Goal: Task Accomplishment & Management: Manage account settings

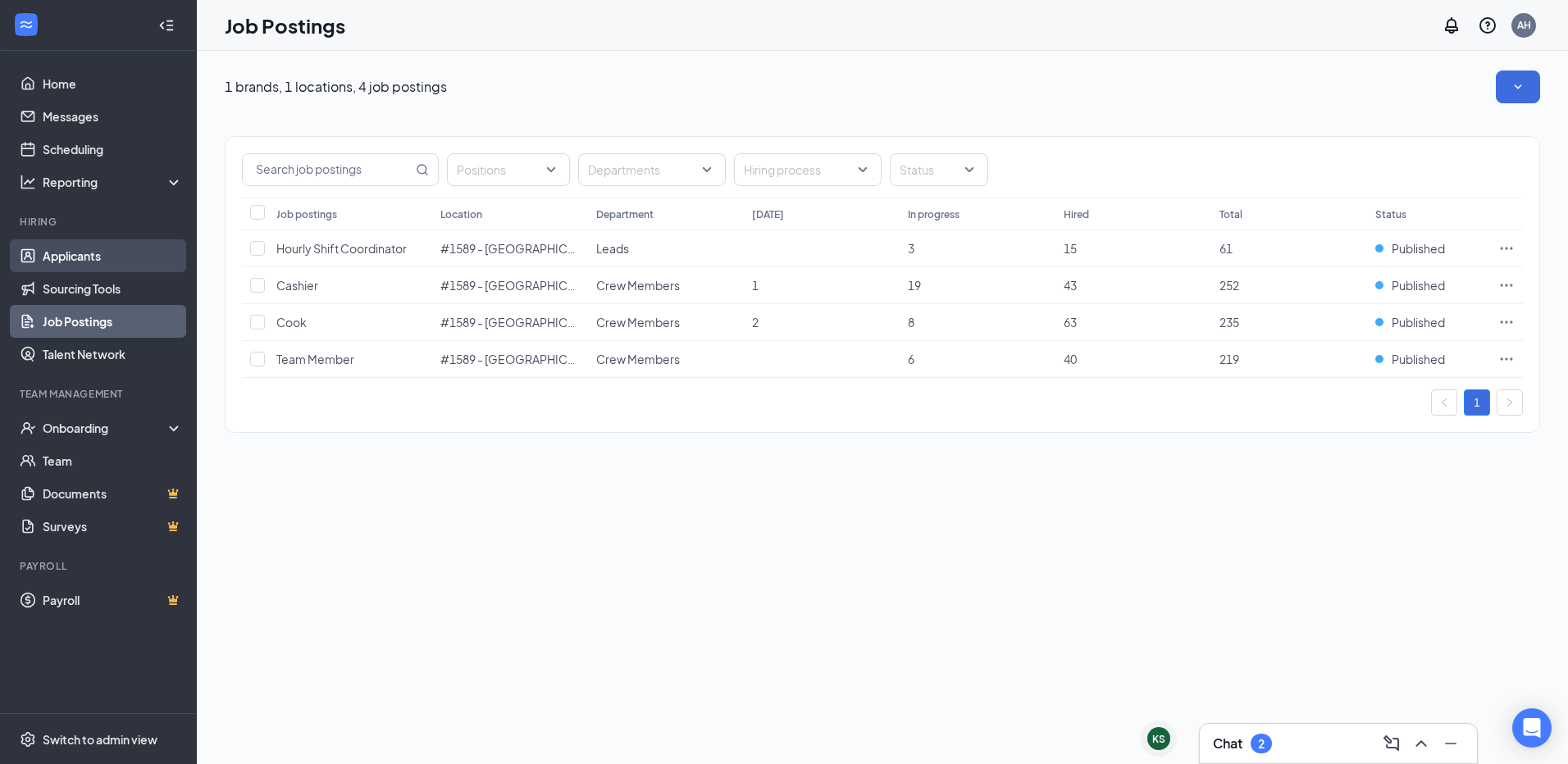
click at [103, 252] on link "Applicants" at bounding box center [113, 256] width 140 height 33
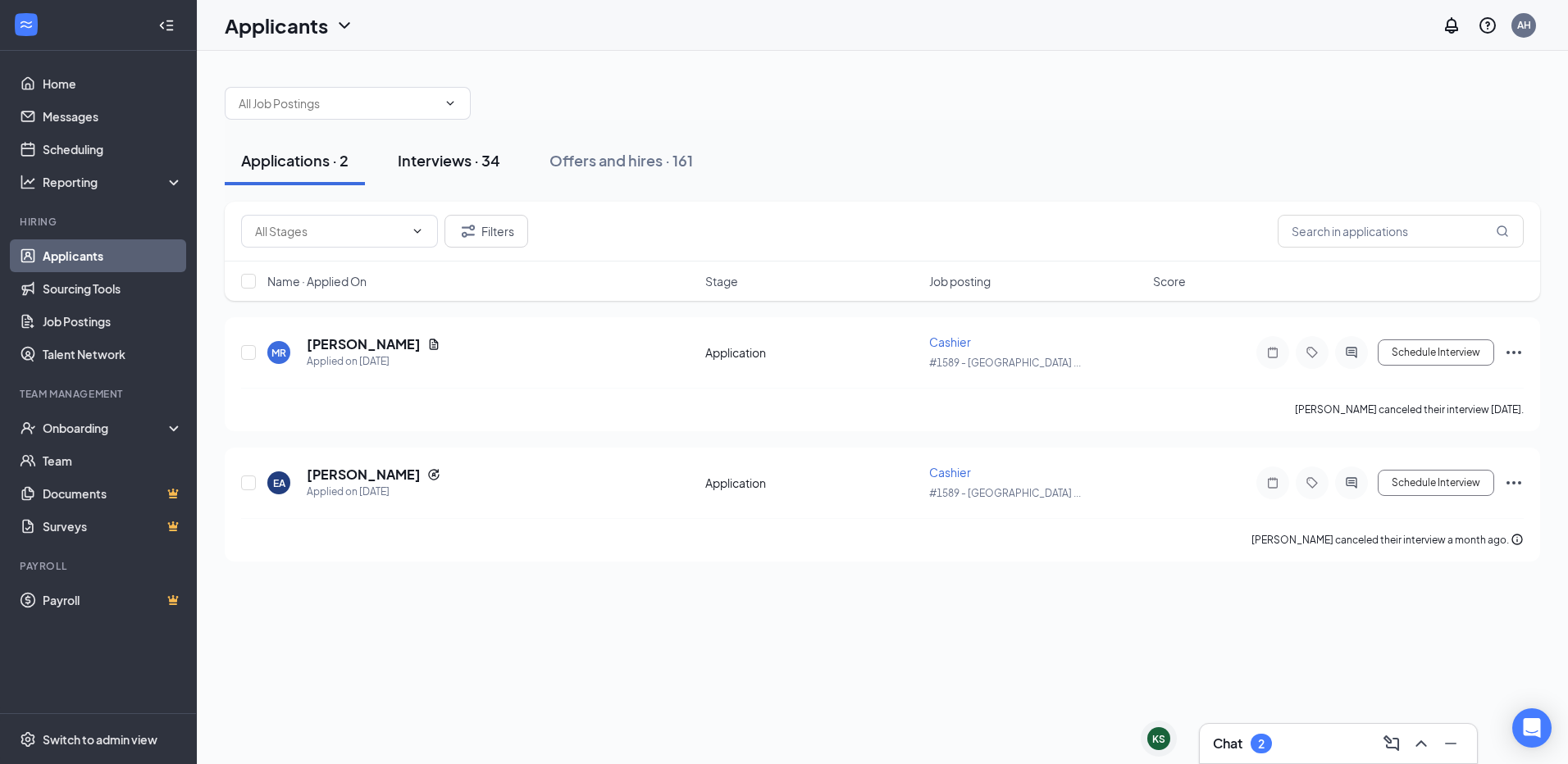
click at [497, 161] on div "Interviews · 34" at bounding box center [449, 160] width 102 height 21
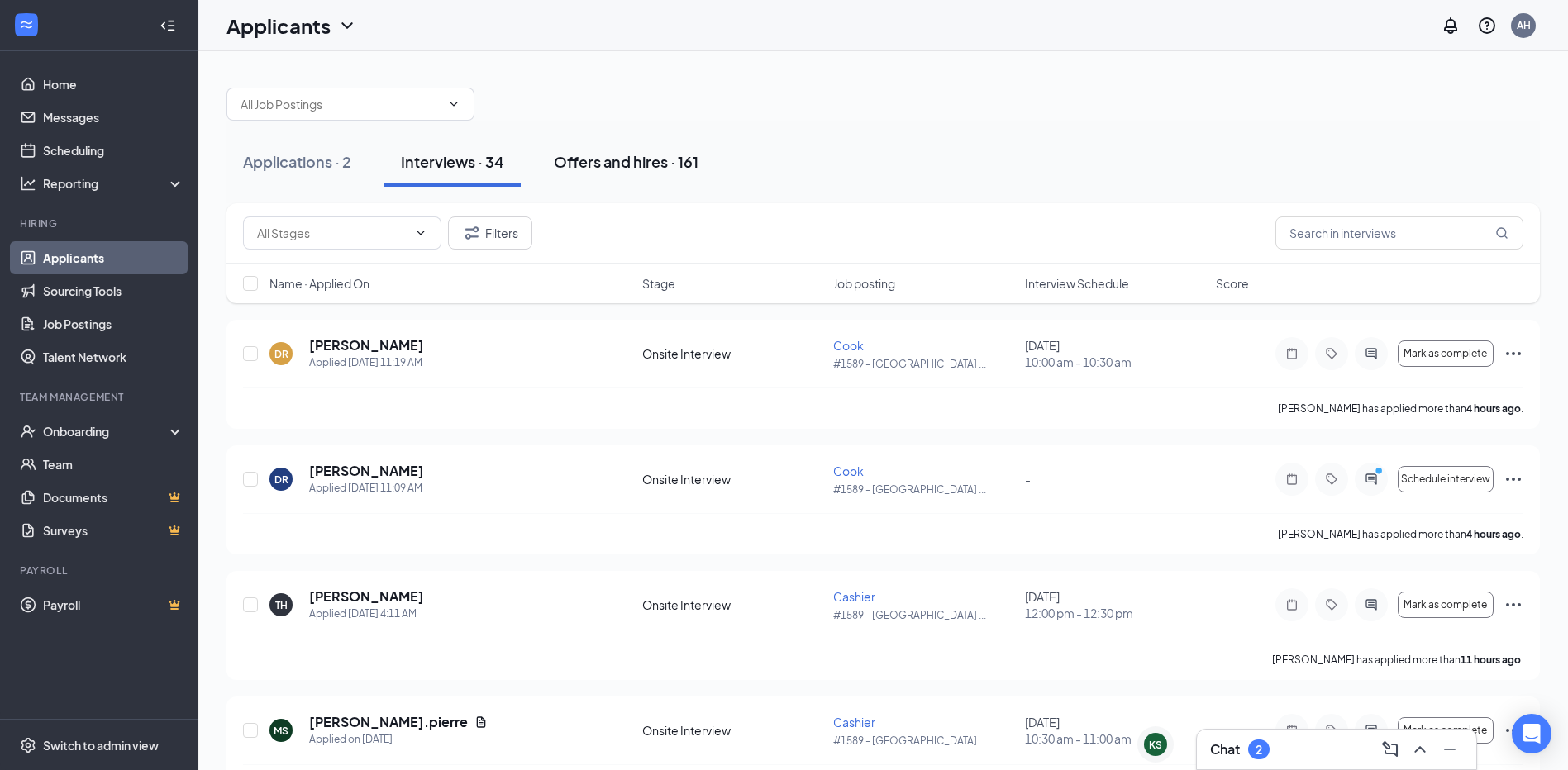
click at [579, 162] on div "Offers and hires · 161" at bounding box center [626, 161] width 144 height 21
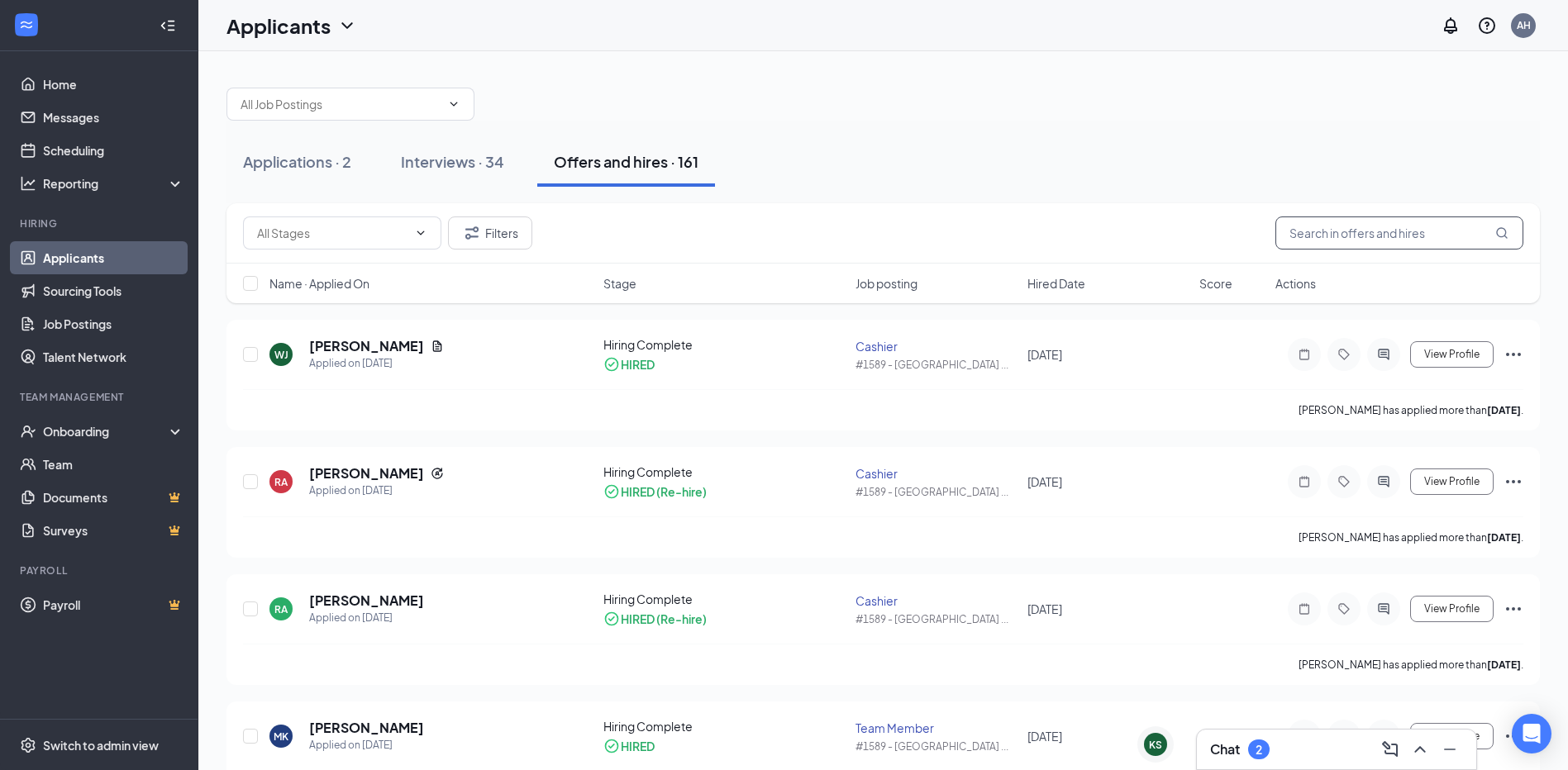
click at [1378, 236] on input "text" at bounding box center [1399, 233] width 248 height 33
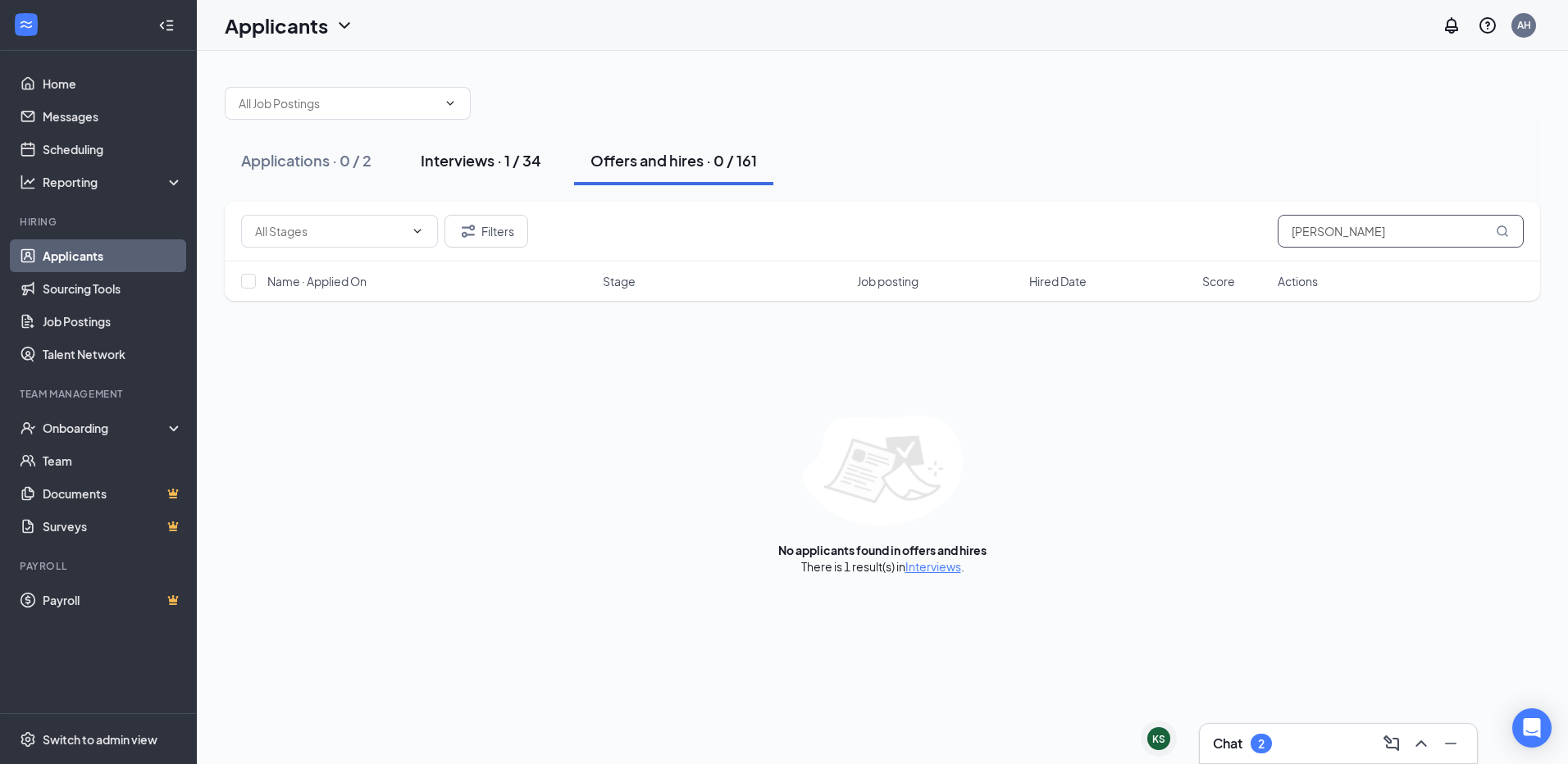
type input "[PERSON_NAME]"
click at [469, 140] on button "Interviews · 1 / 34" at bounding box center [481, 161] width 153 height 49
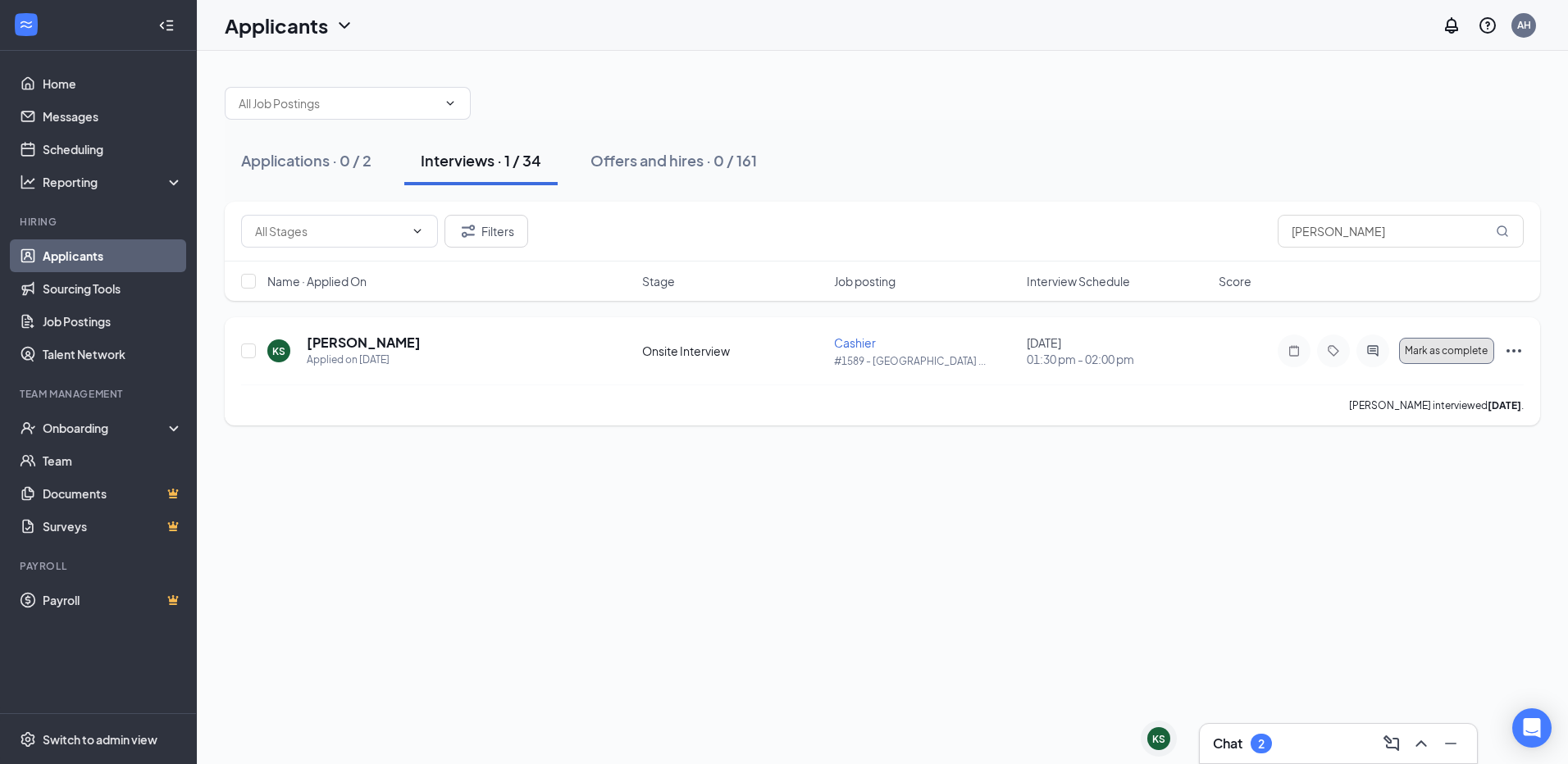
click at [1468, 359] on button "Mark as complete" at bounding box center [1445, 351] width 95 height 26
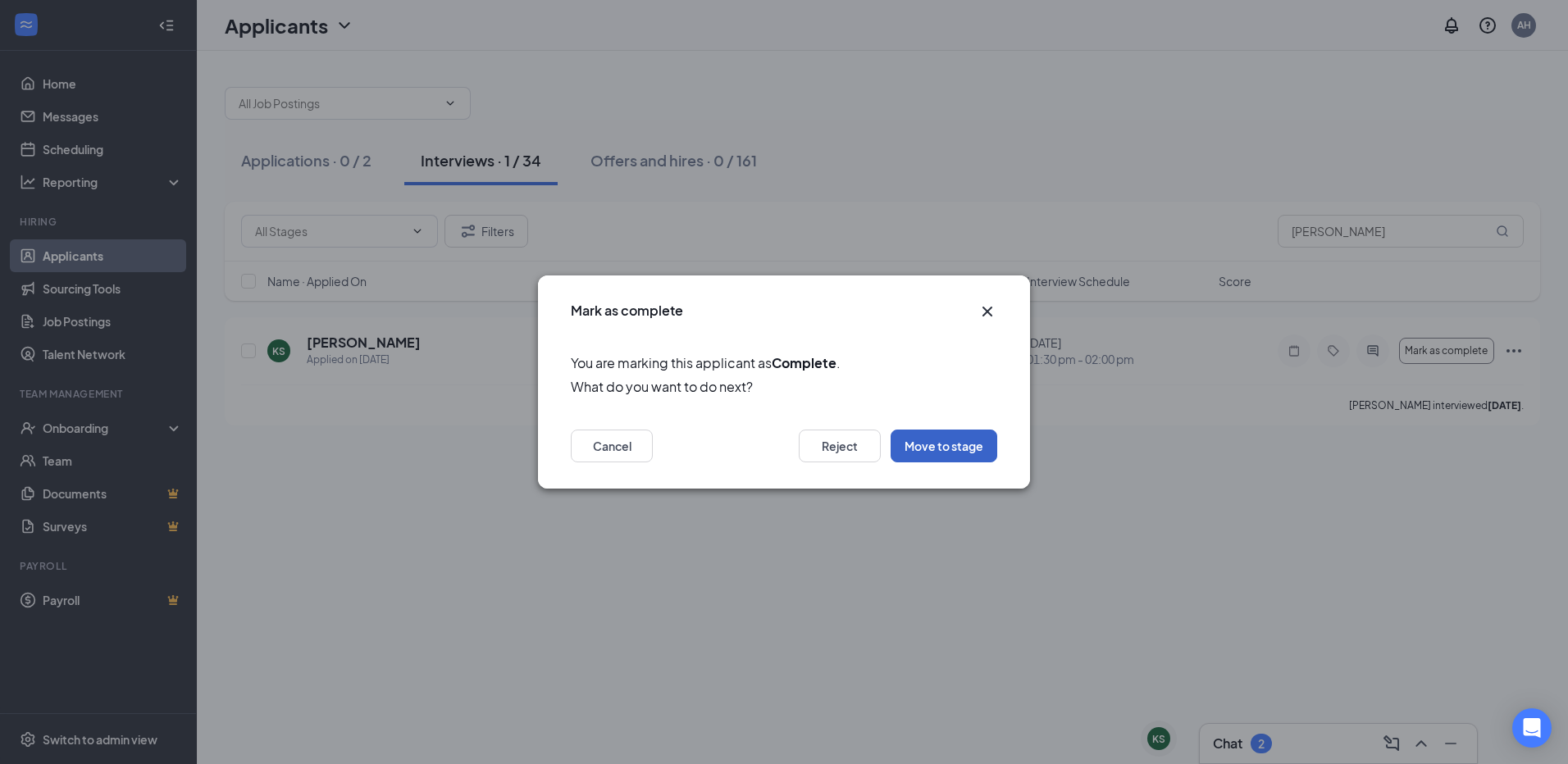
click at [923, 438] on button "Move to stage" at bounding box center [943, 446] width 106 height 33
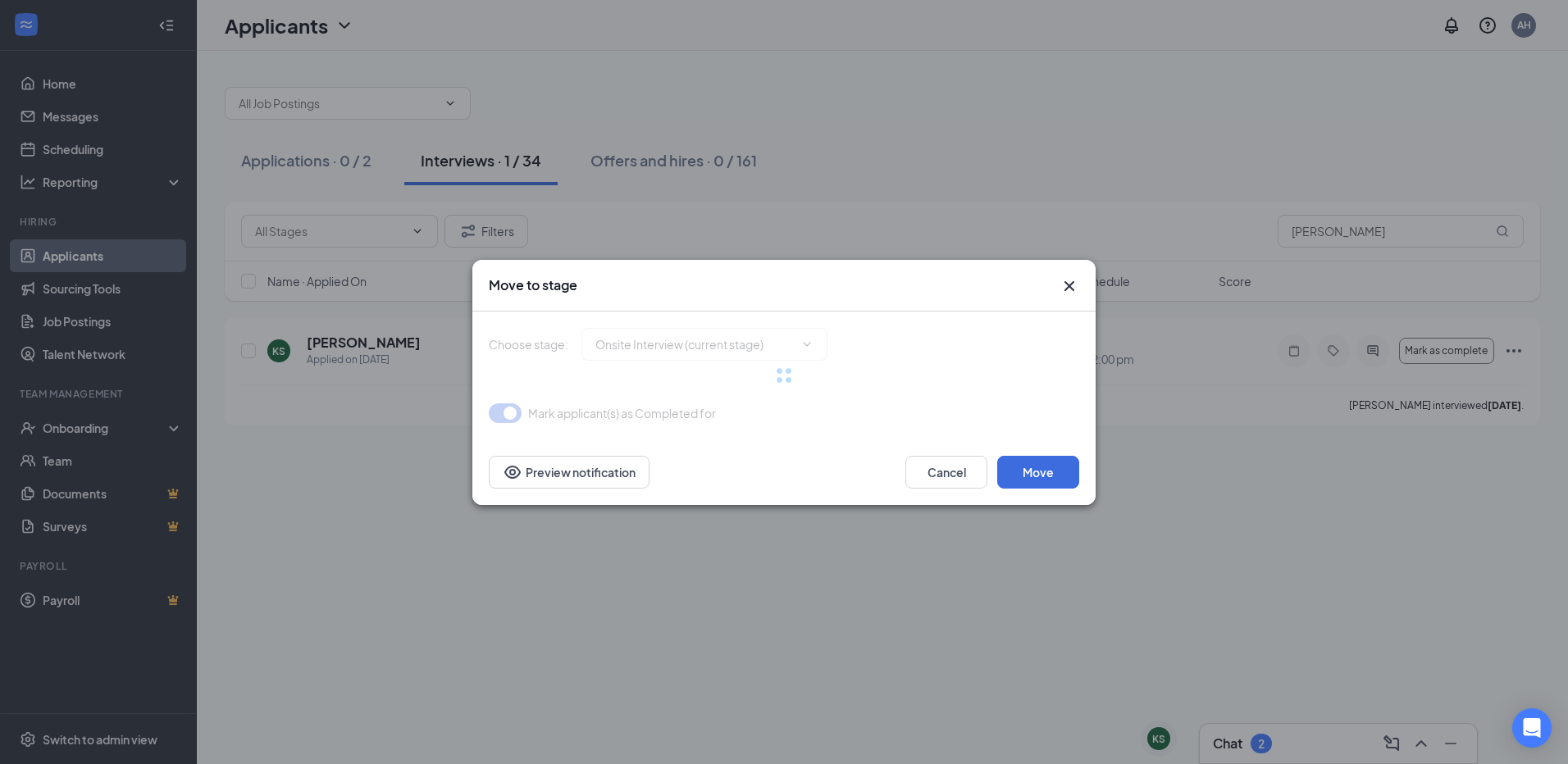
type input "Hiring Complete (final stage)"
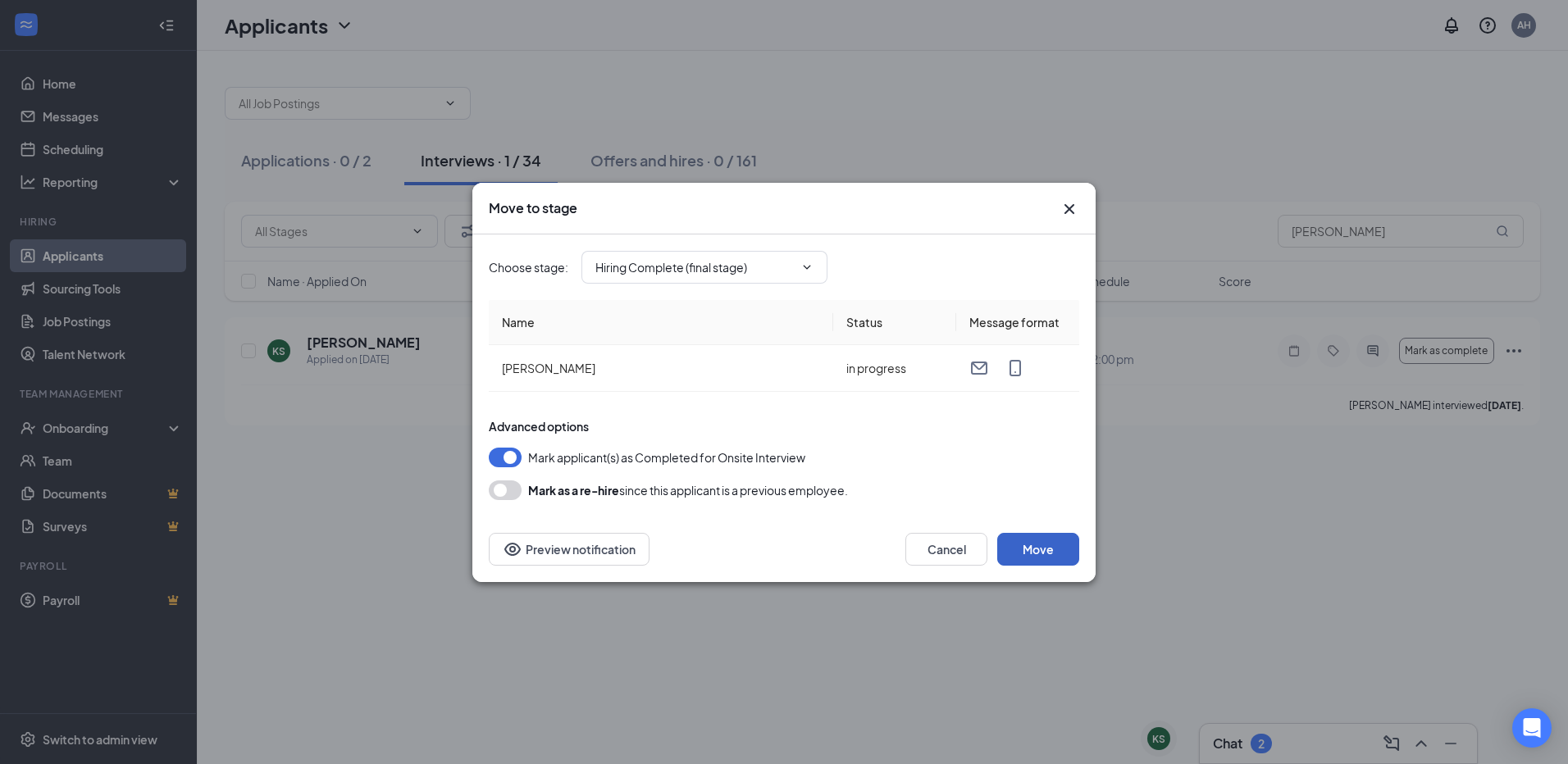
click at [1032, 538] on button "Move" at bounding box center [1038, 549] width 82 height 33
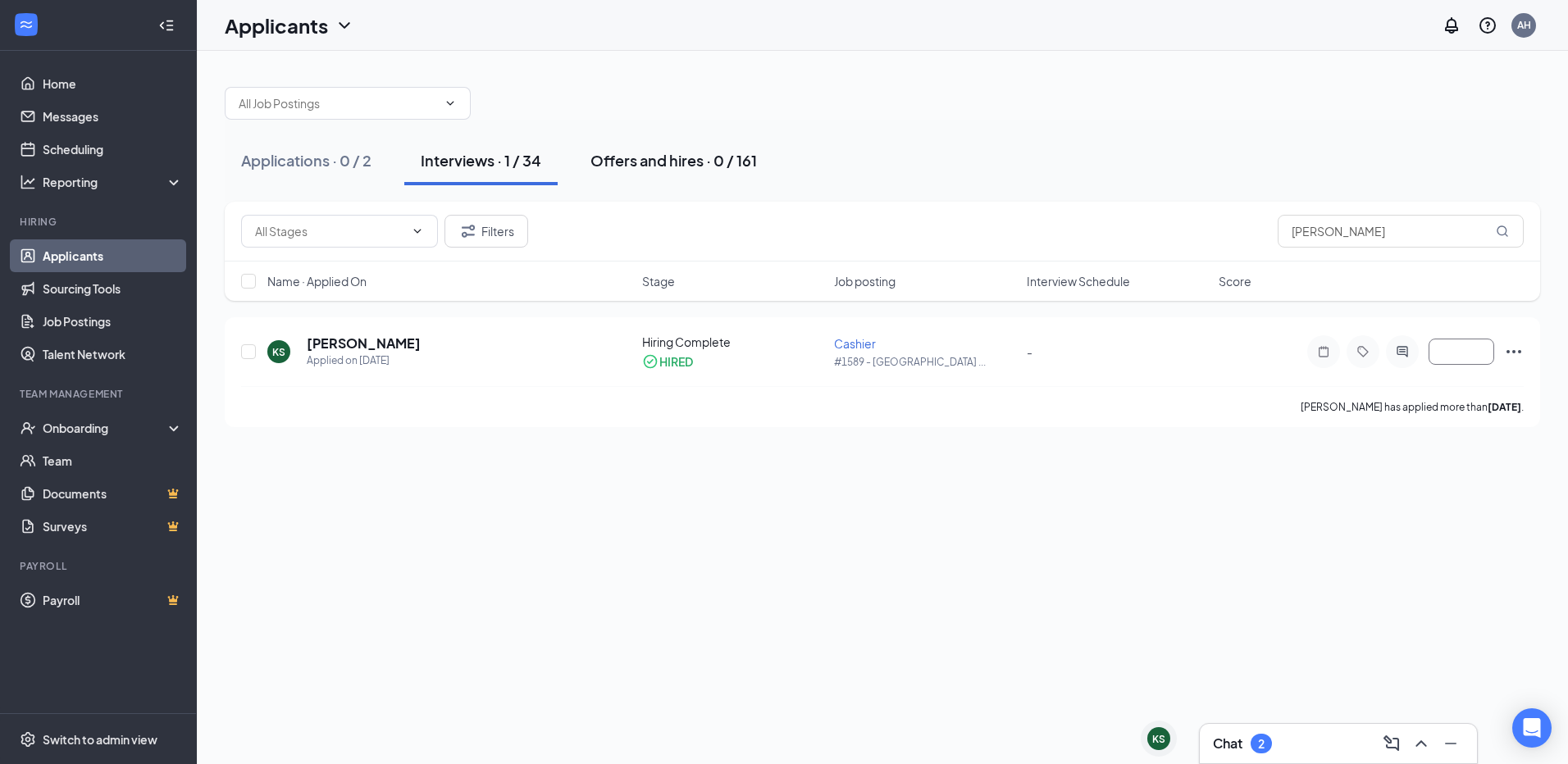
click at [723, 159] on div "Offers and hires · 0 / 161" at bounding box center [674, 160] width 166 height 21
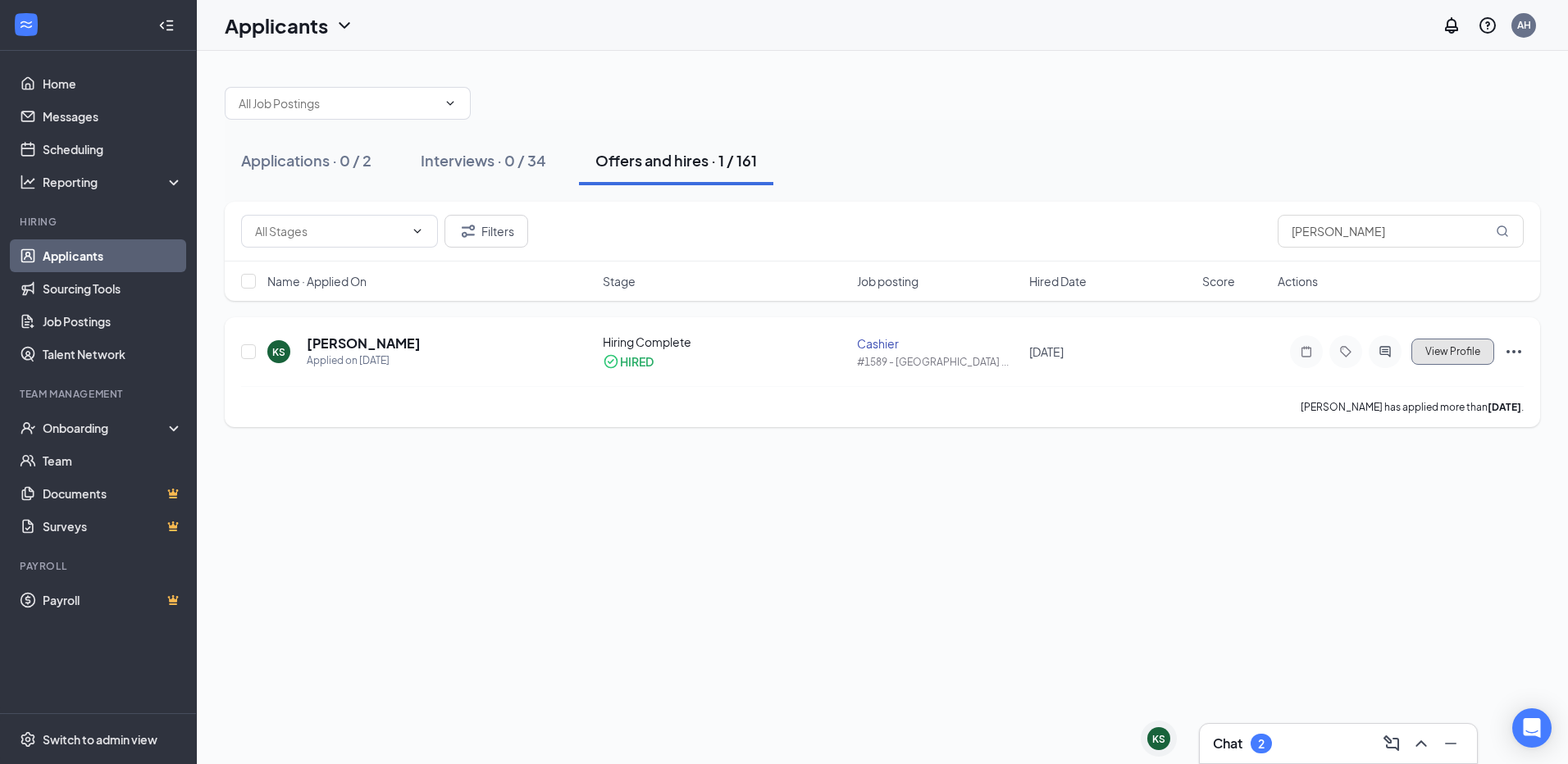
click at [1428, 346] on span "View Profile" at bounding box center [1452, 352] width 55 height 12
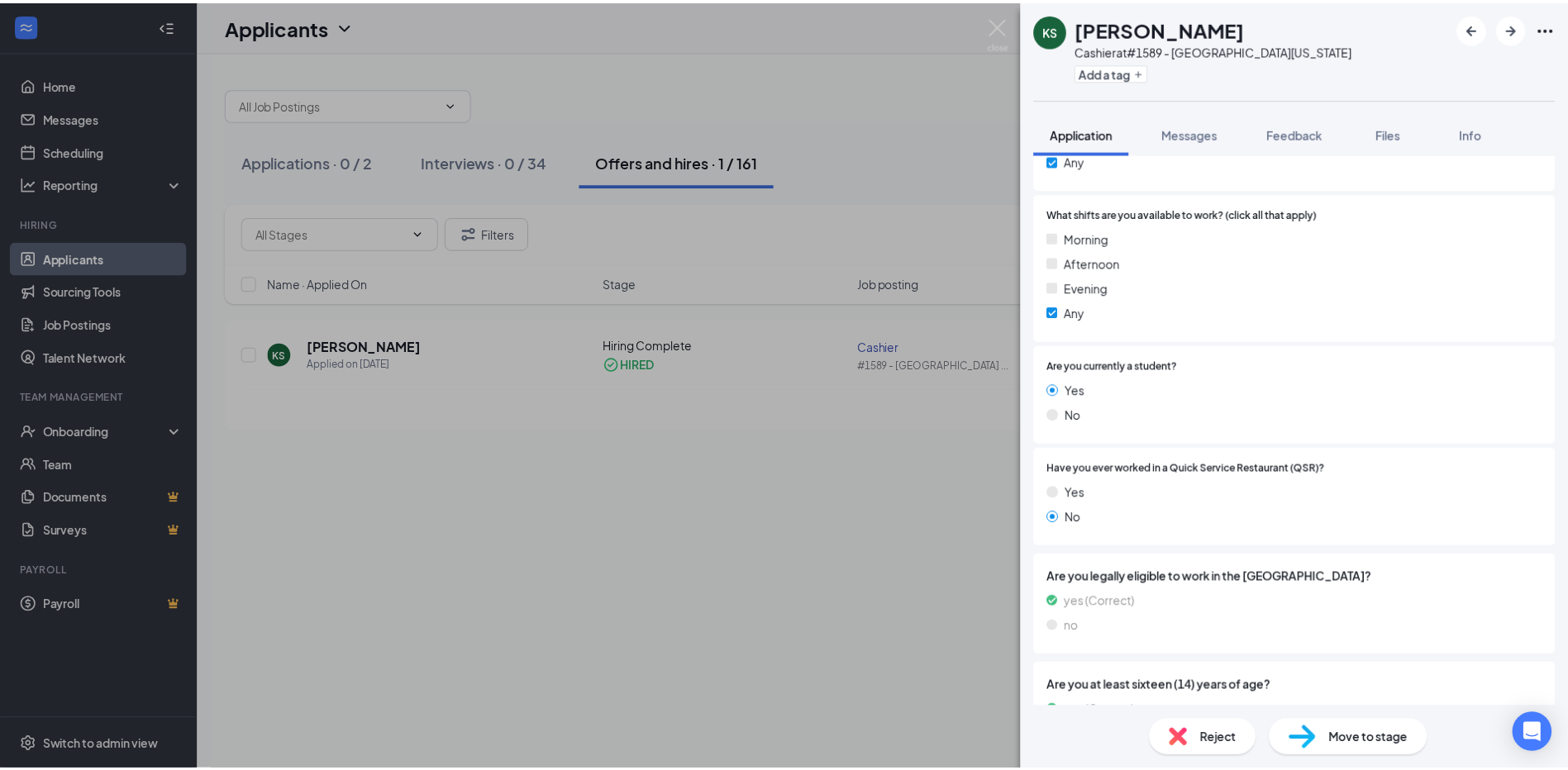
scroll to position [417, 0]
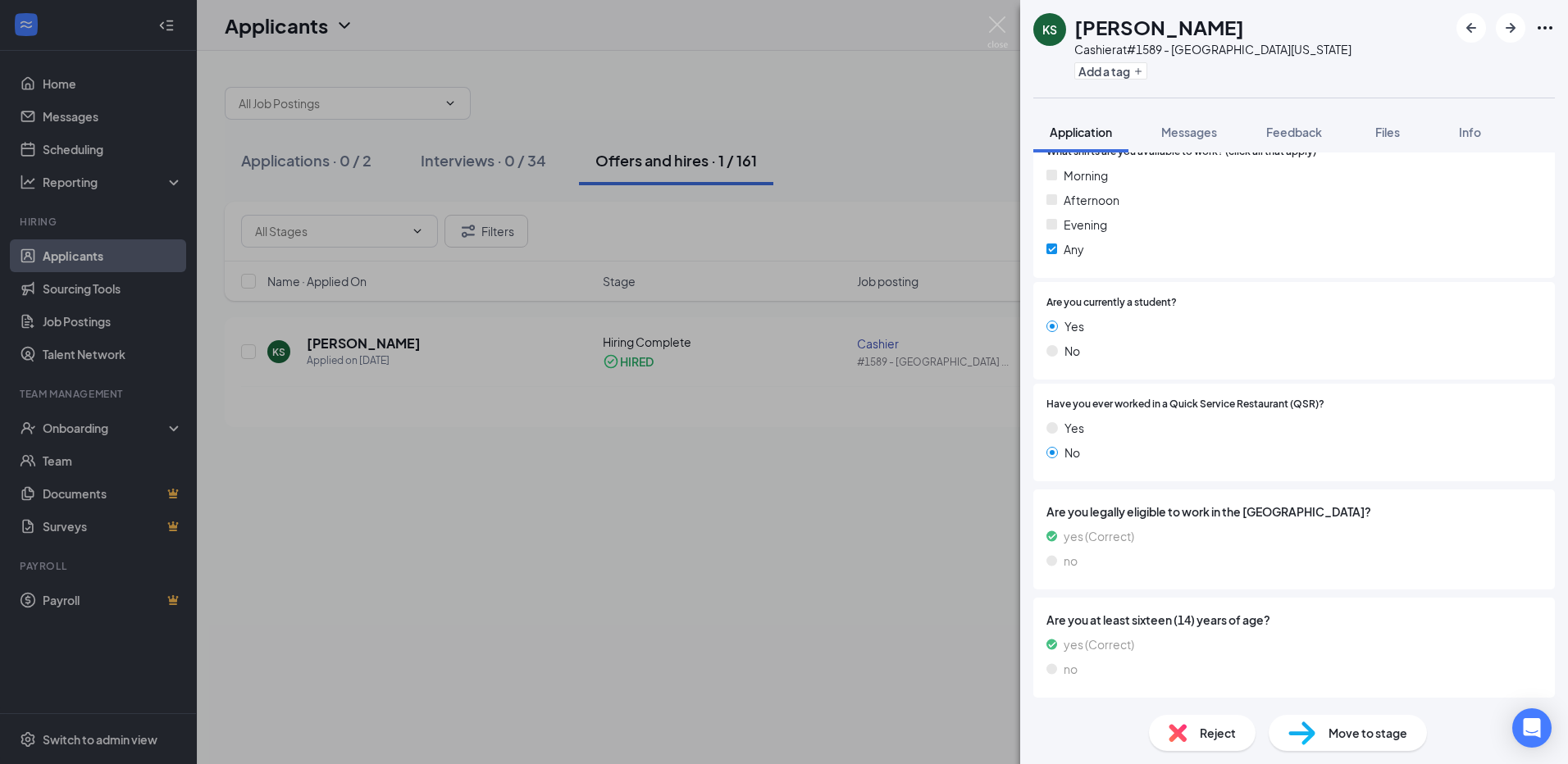
drag, startPoint x: 882, startPoint y: 510, endPoint x: 905, endPoint y: 511, distance: 23.0
click at [883, 509] on div "KS [PERSON_NAME] at #1589 - [GEOGRAPHIC_DATA][US_STATE] Add a tag Application M…" at bounding box center [784, 382] width 1568 height 764
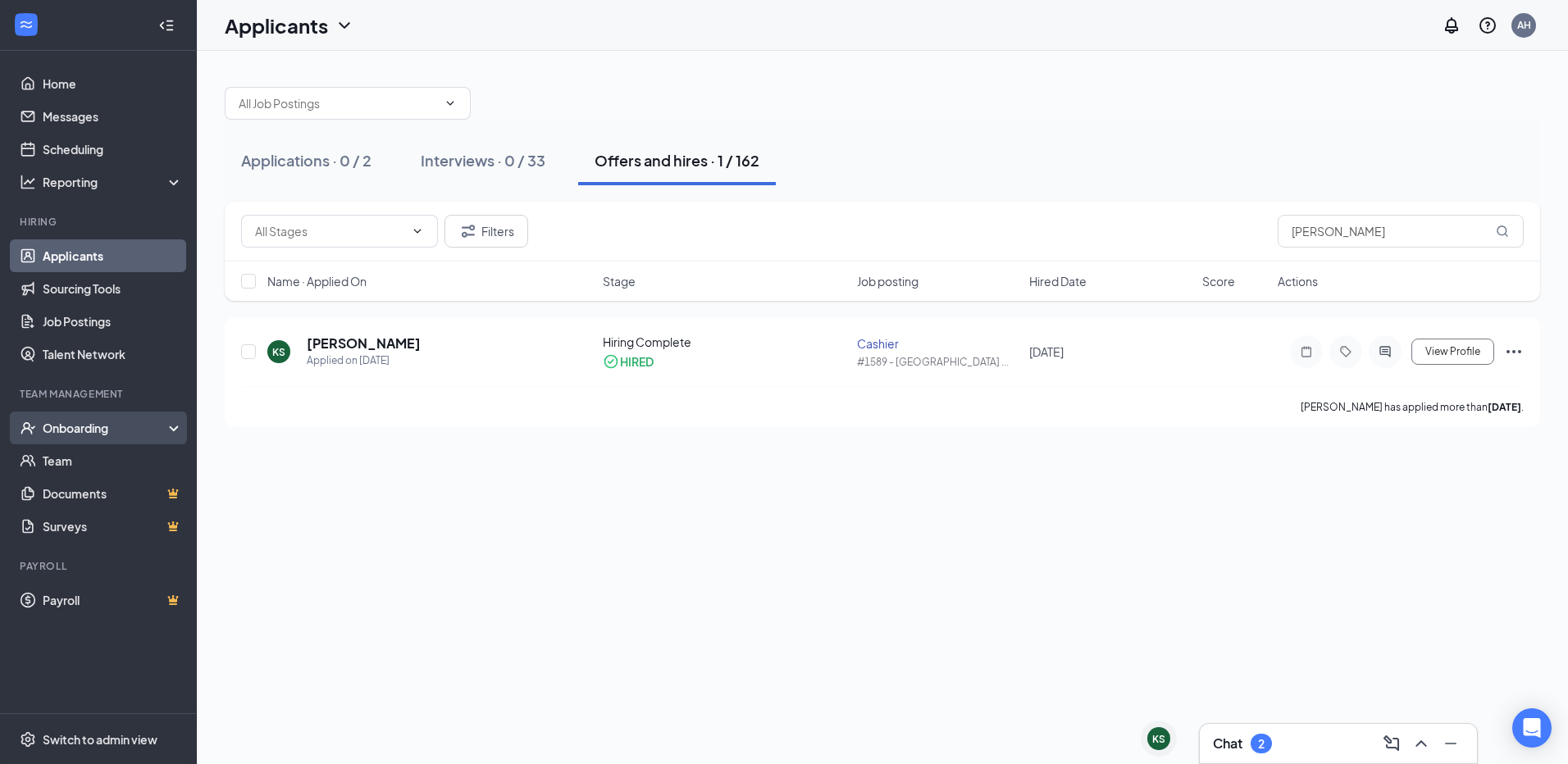
click at [113, 436] on div "Onboarding" at bounding box center [105, 428] width 126 height 16
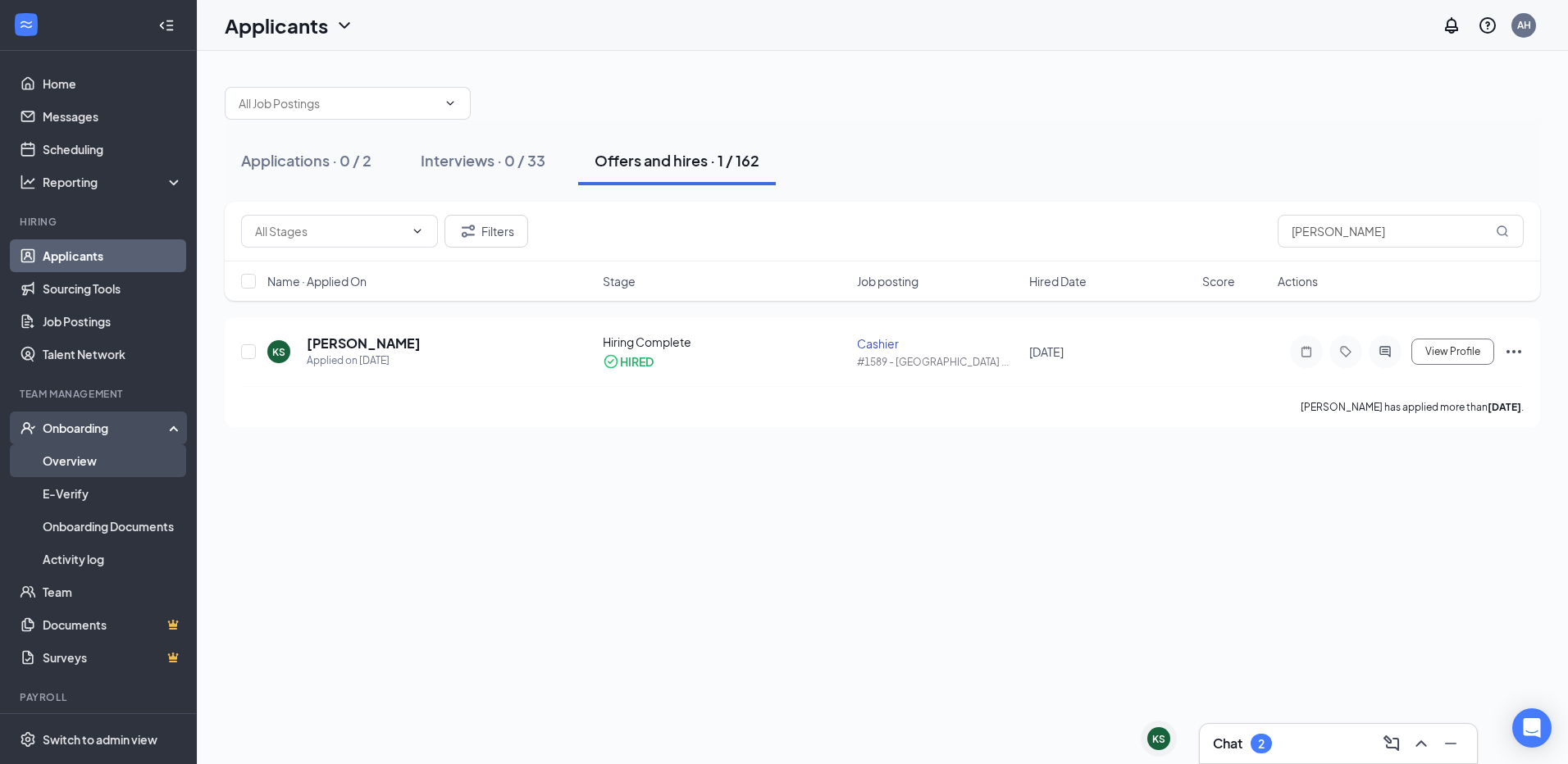
click at [118, 465] on link "Overview" at bounding box center [113, 461] width 140 height 33
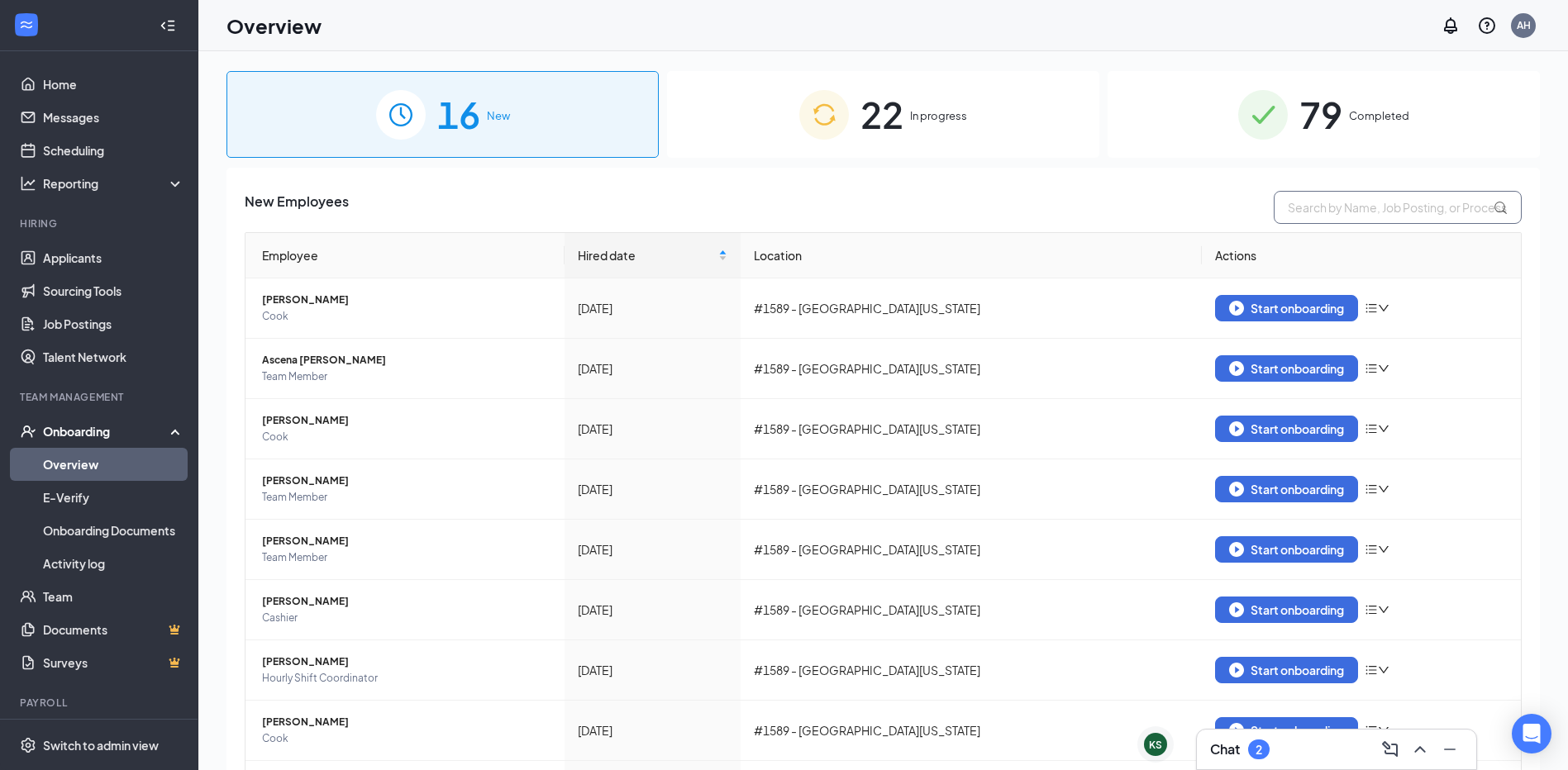
click at [1410, 202] on input "text" at bounding box center [1397, 207] width 248 height 33
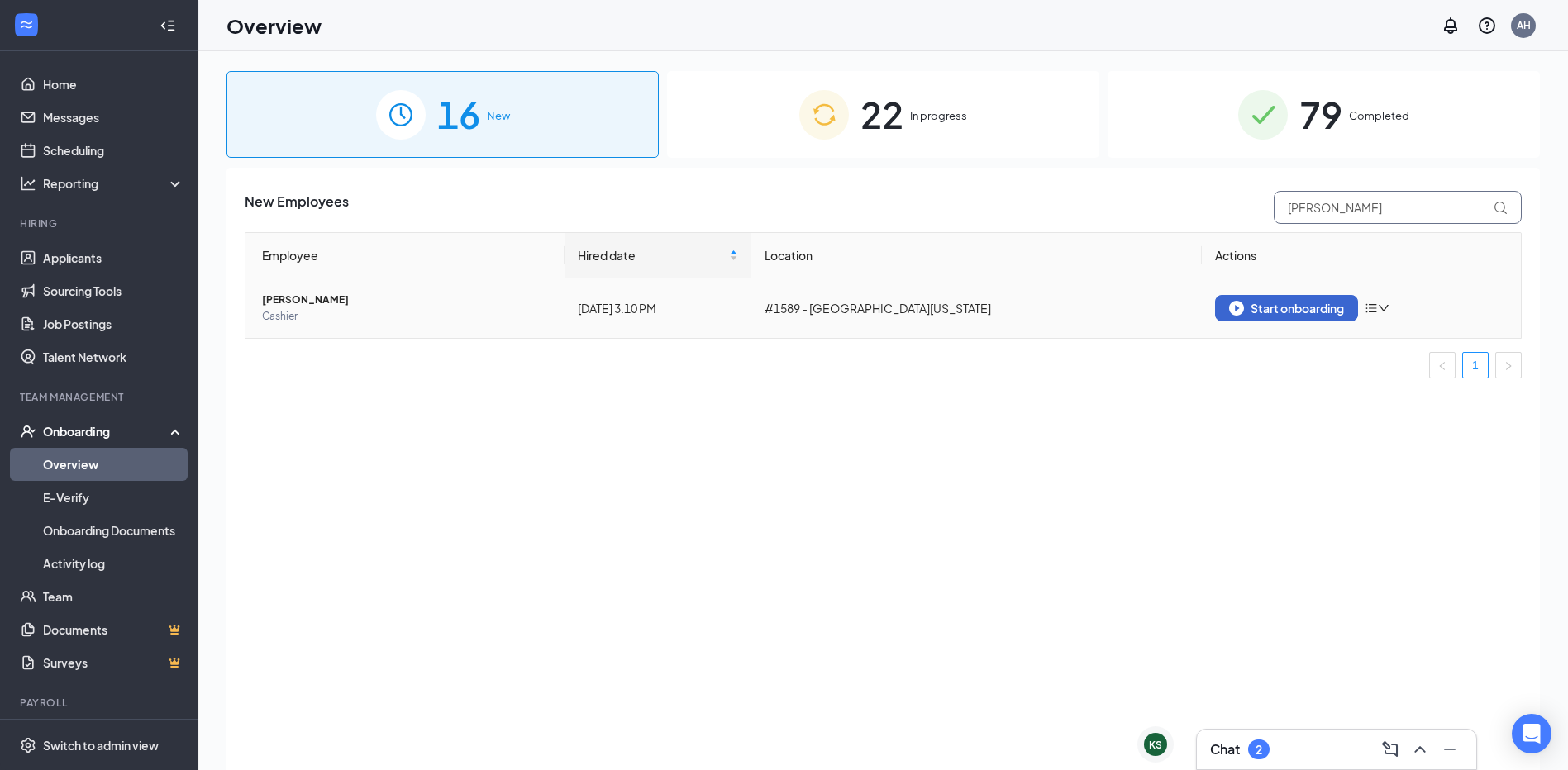
type input "[PERSON_NAME]"
click at [1282, 300] on div "Start onboarding" at bounding box center [1286, 308] width 115 height 15
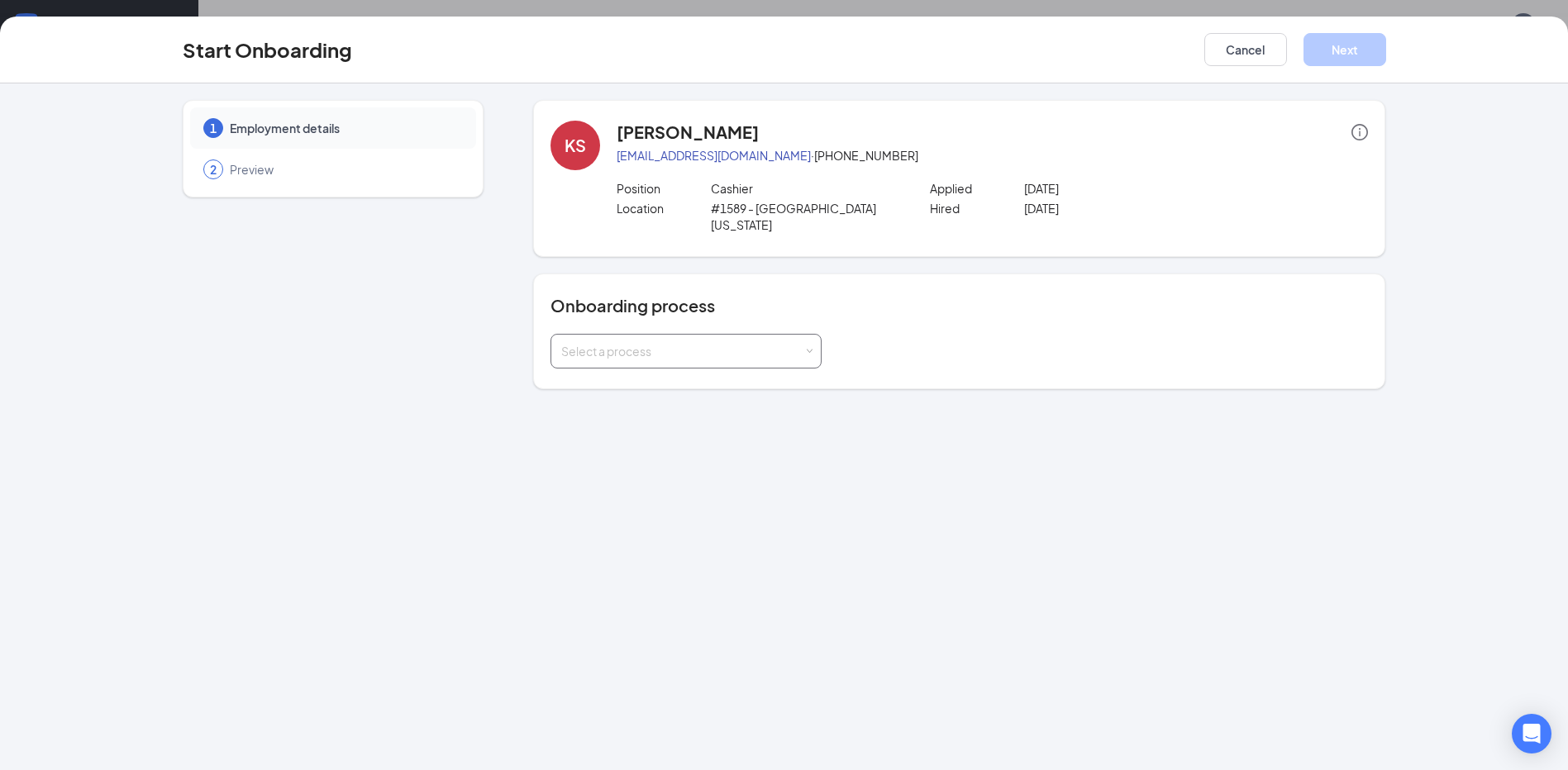
click at [688, 343] on div "Select a process" at bounding box center [682, 351] width 242 height 17
click at [648, 378] on li "Onboarding Process" at bounding box center [686, 370] width 271 height 30
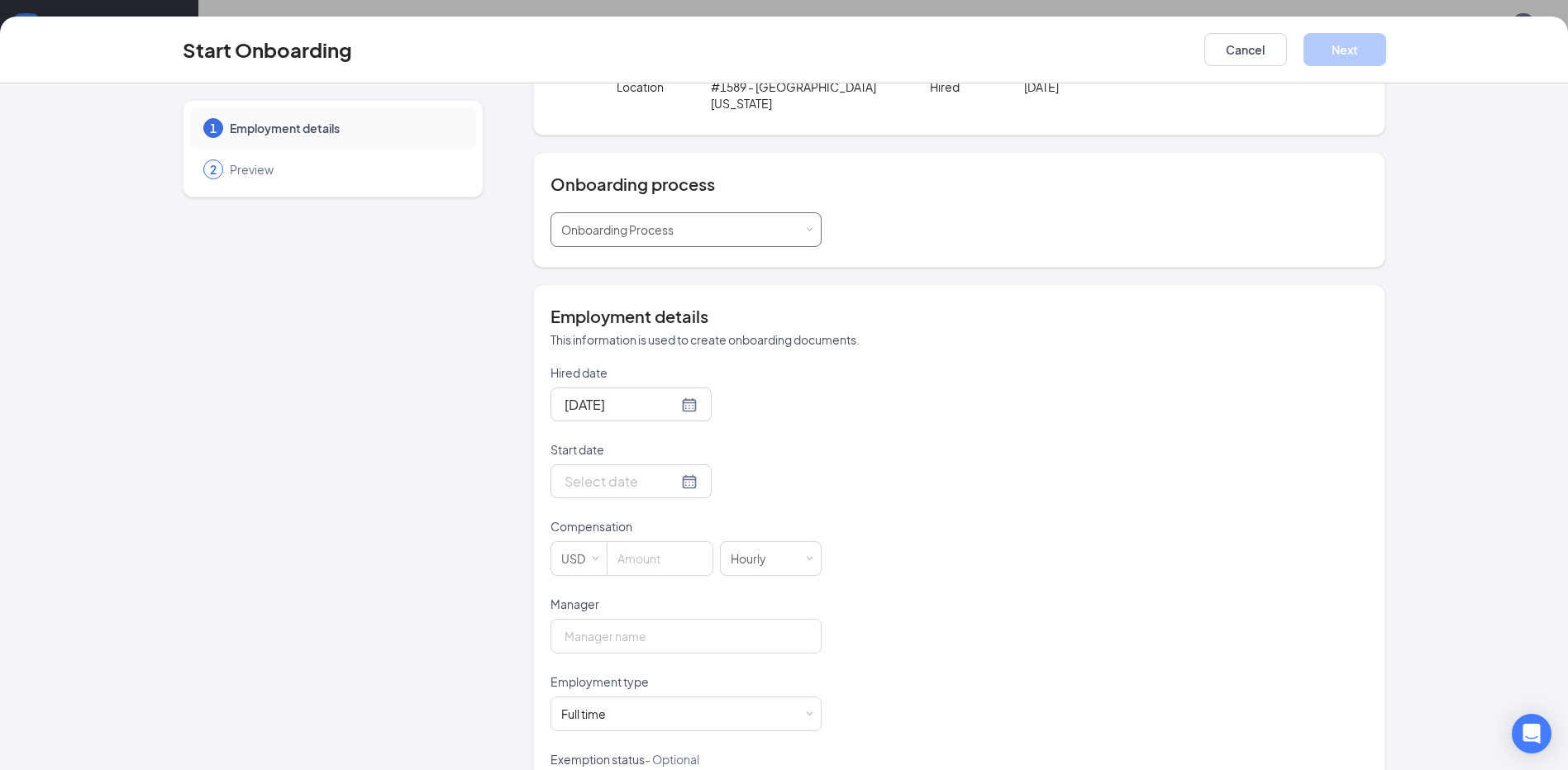
scroll to position [138, 0]
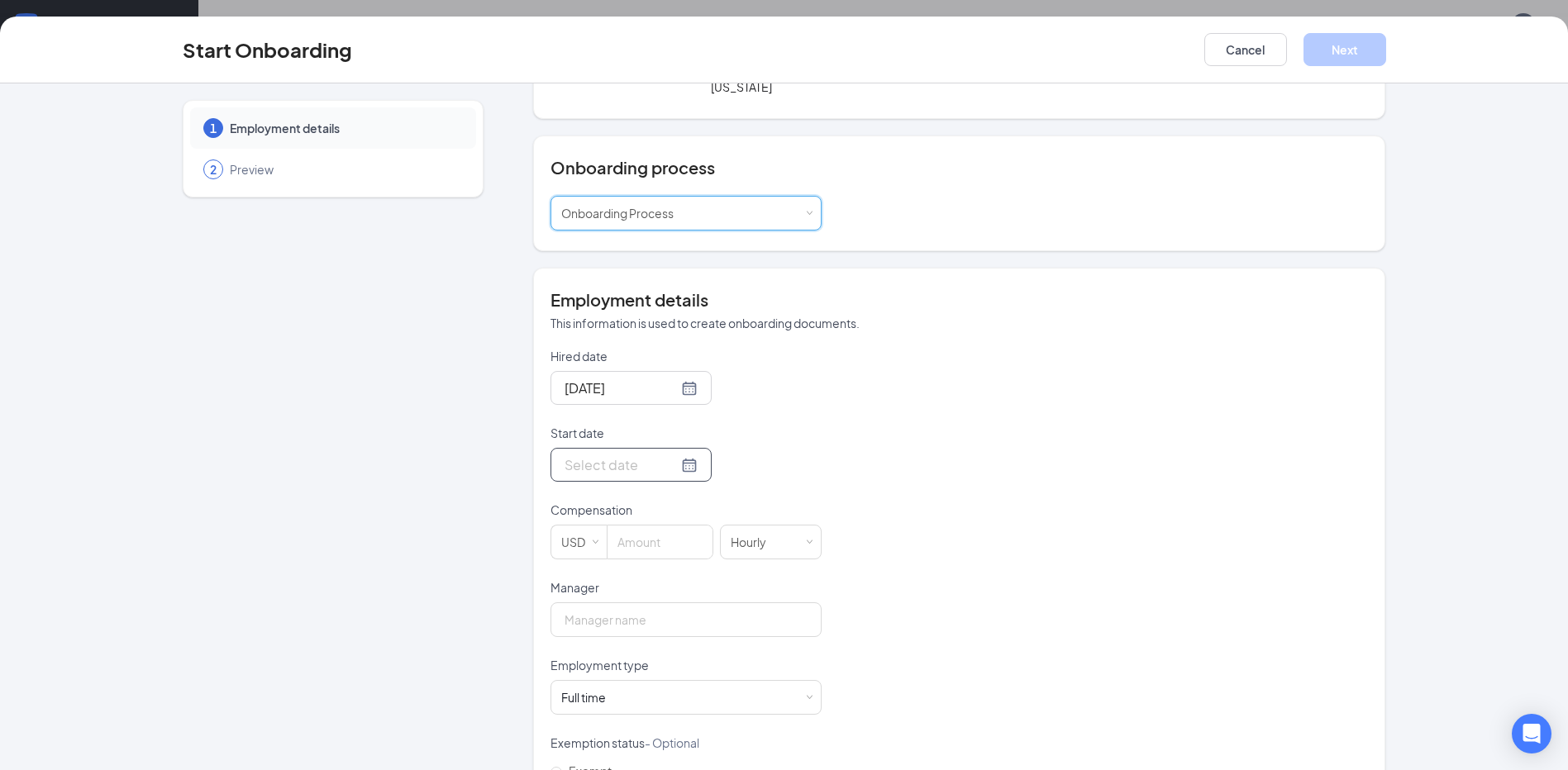
click at [630, 455] on input "Start date" at bounding box center [621, 465] width 113 height 21
type input "[DATE]"
click at [655, 602] on div "17" at bounding box center [665, 612] width 20 height 20
click at [661, 528] on input at bounding box center [660, 542] width 105 height 33
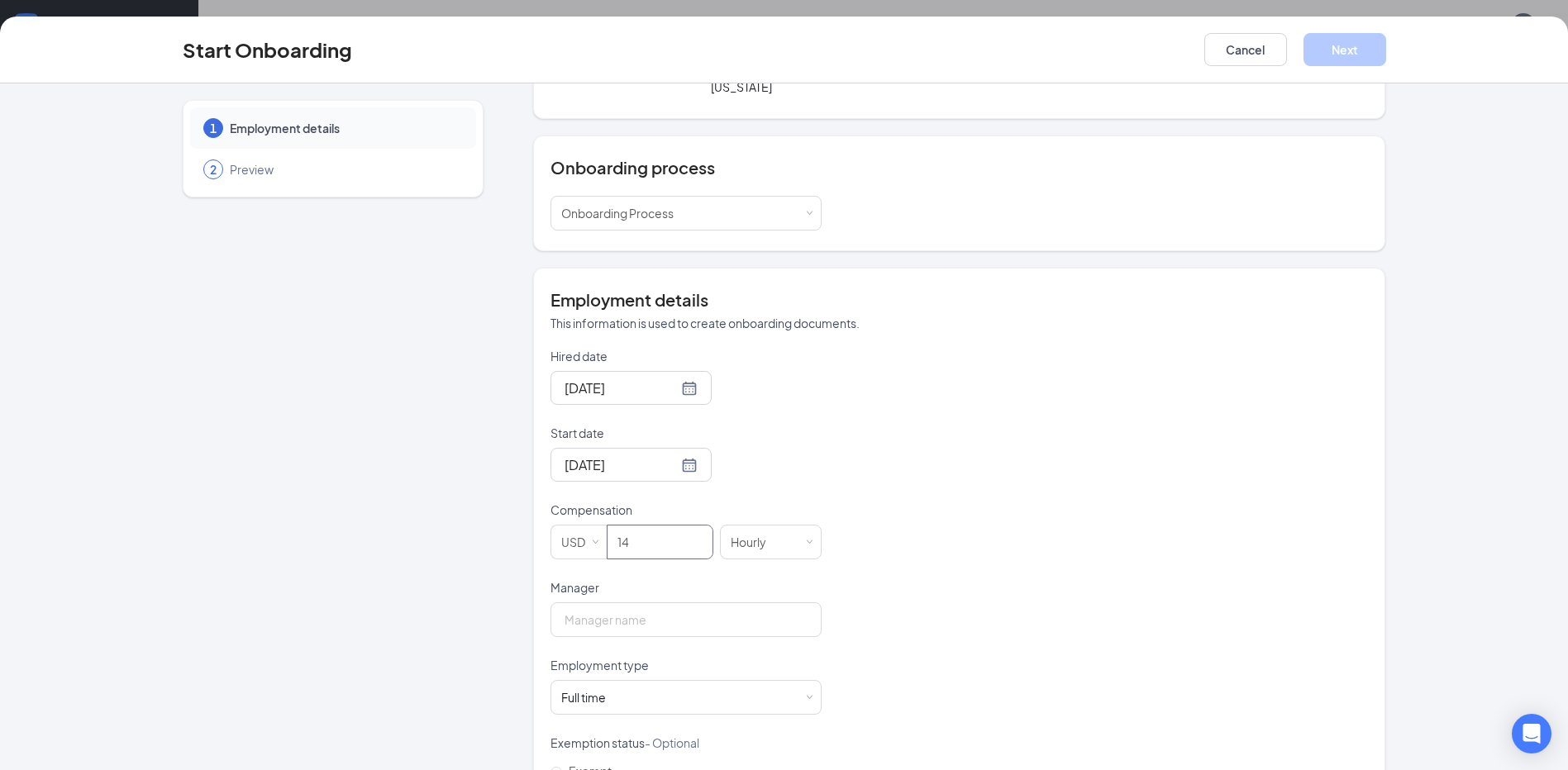
type input "14"
click at [784, 448] on div "[DATE]" at bounding box center [686, 465] width 271 height 34
click at [658, 602] on input "Manager" at bounding box center [686, 620] width 271 height 35
type input "[PERSON_NAME]"
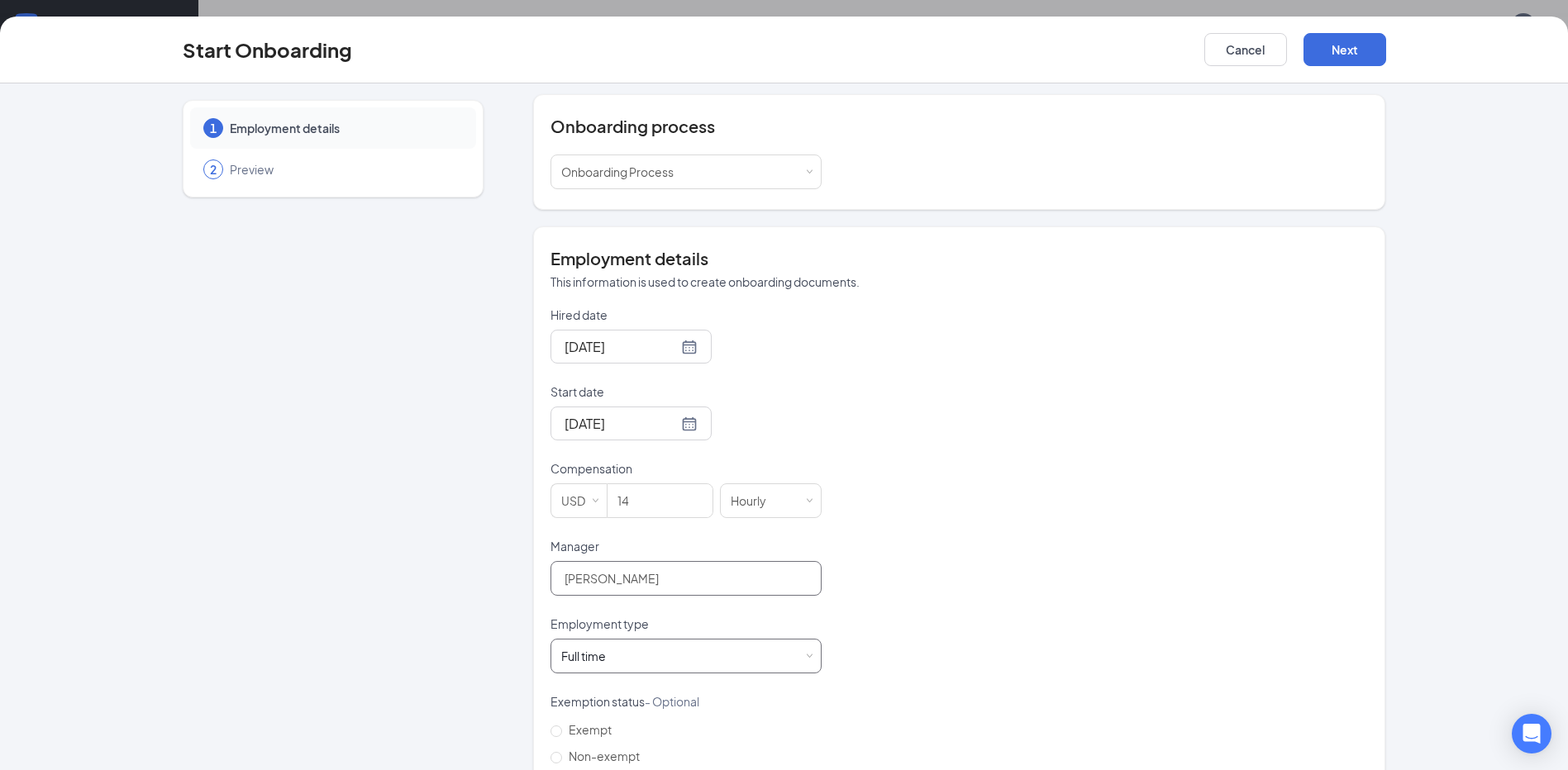
scroll to position [248, 0]
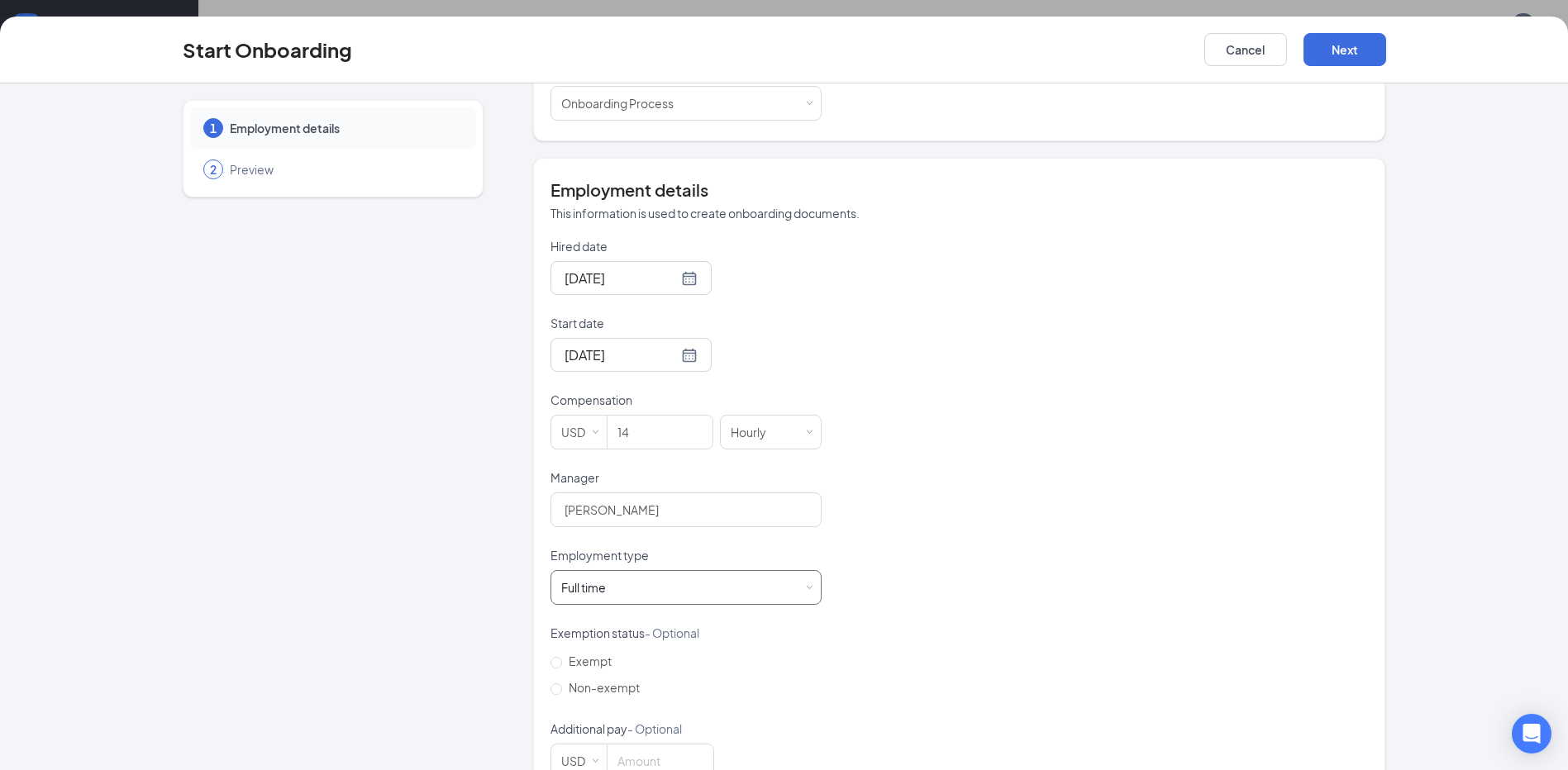
click at [655, 571] on div "Full time Works 30+ hours per week and is reasonably expected to work" at bounding box center [686, 587] width 250 height 33
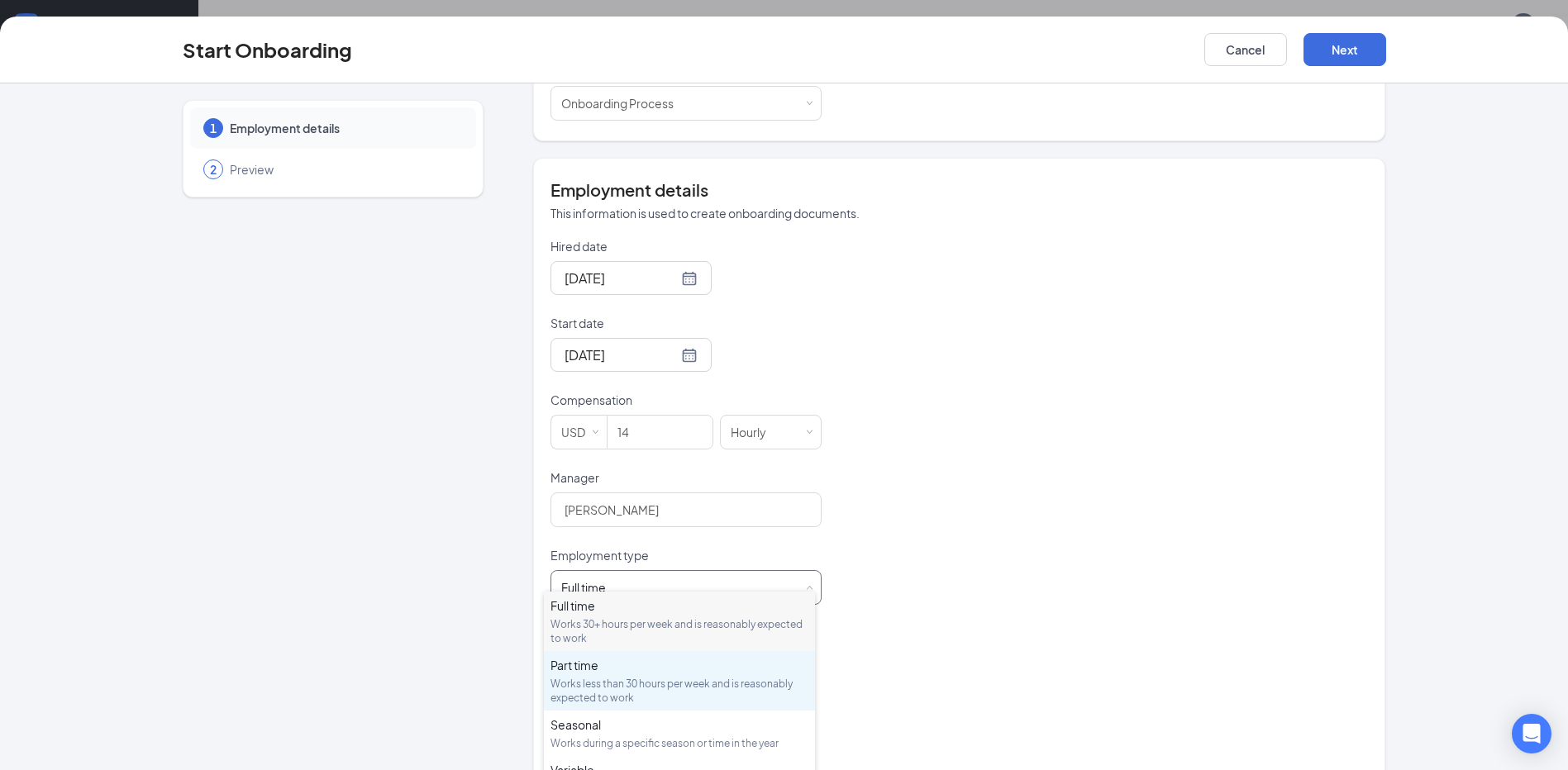
click at [613, 673] on div "Part time Works less than 30 hours per week and is reasonably expected to work" at bounding box center [679, 681] width 258 height 48
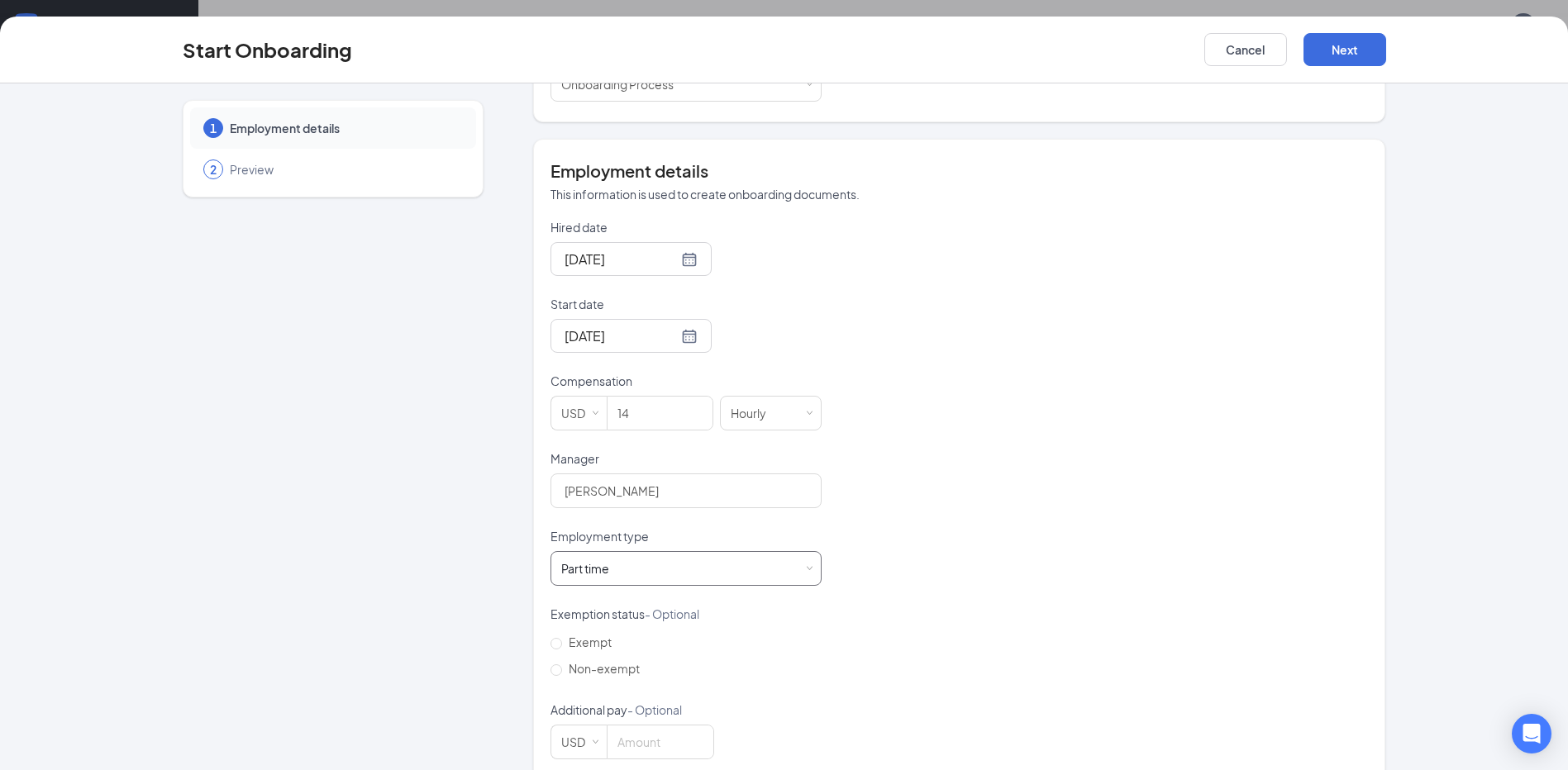
scroll to position [277, 0]
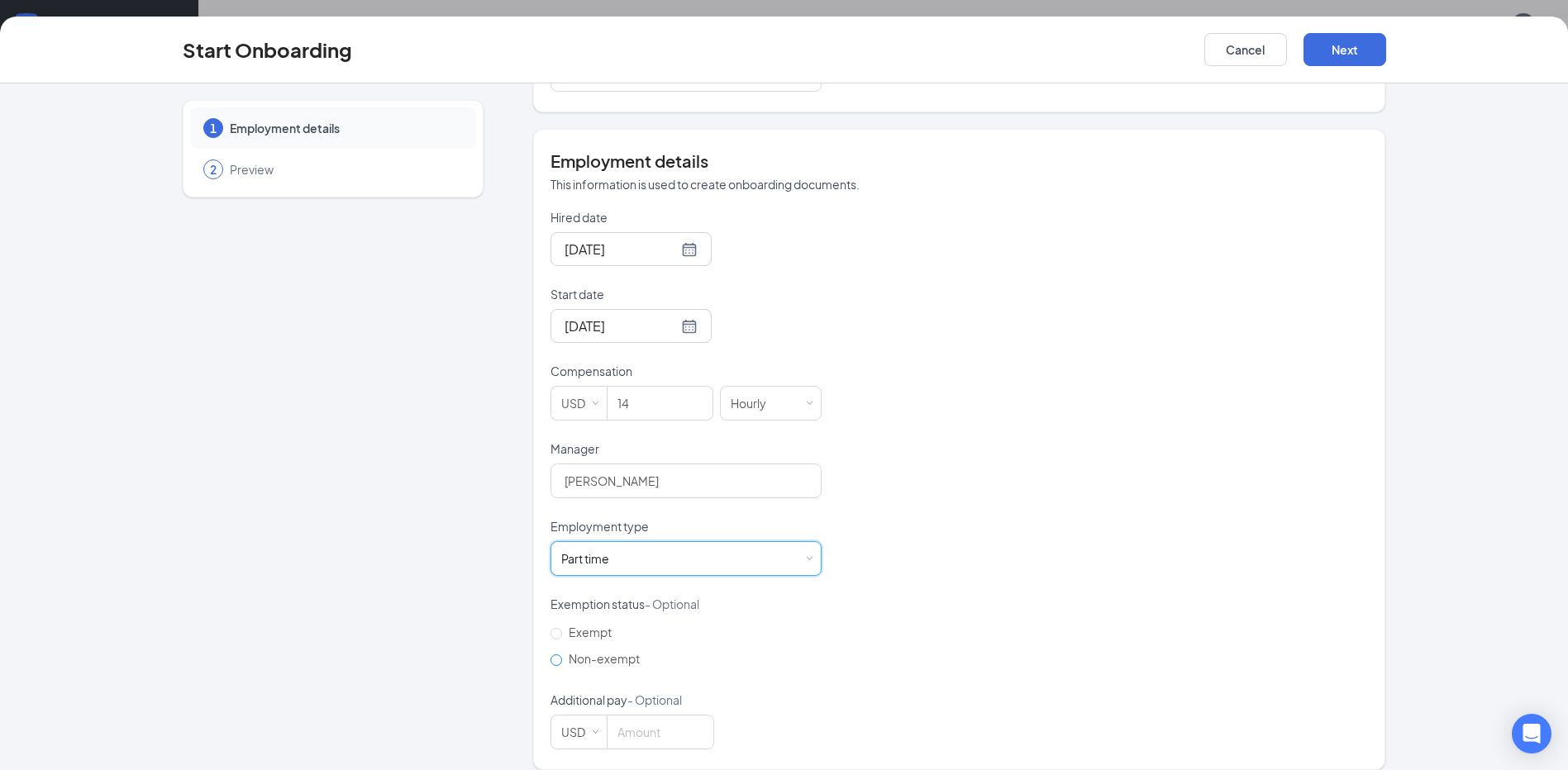
click at [562, 651] on span "Non-exempt" at bounding box center [604, 659] width 85 height 15
click at [556, 655] on input "Non-exempt" at bounding box center [556, 660] width 12 height 12
radio input "true"
click at [1365, 47] on button "Next" at bounding box center [1345, 50] width 83 height 33
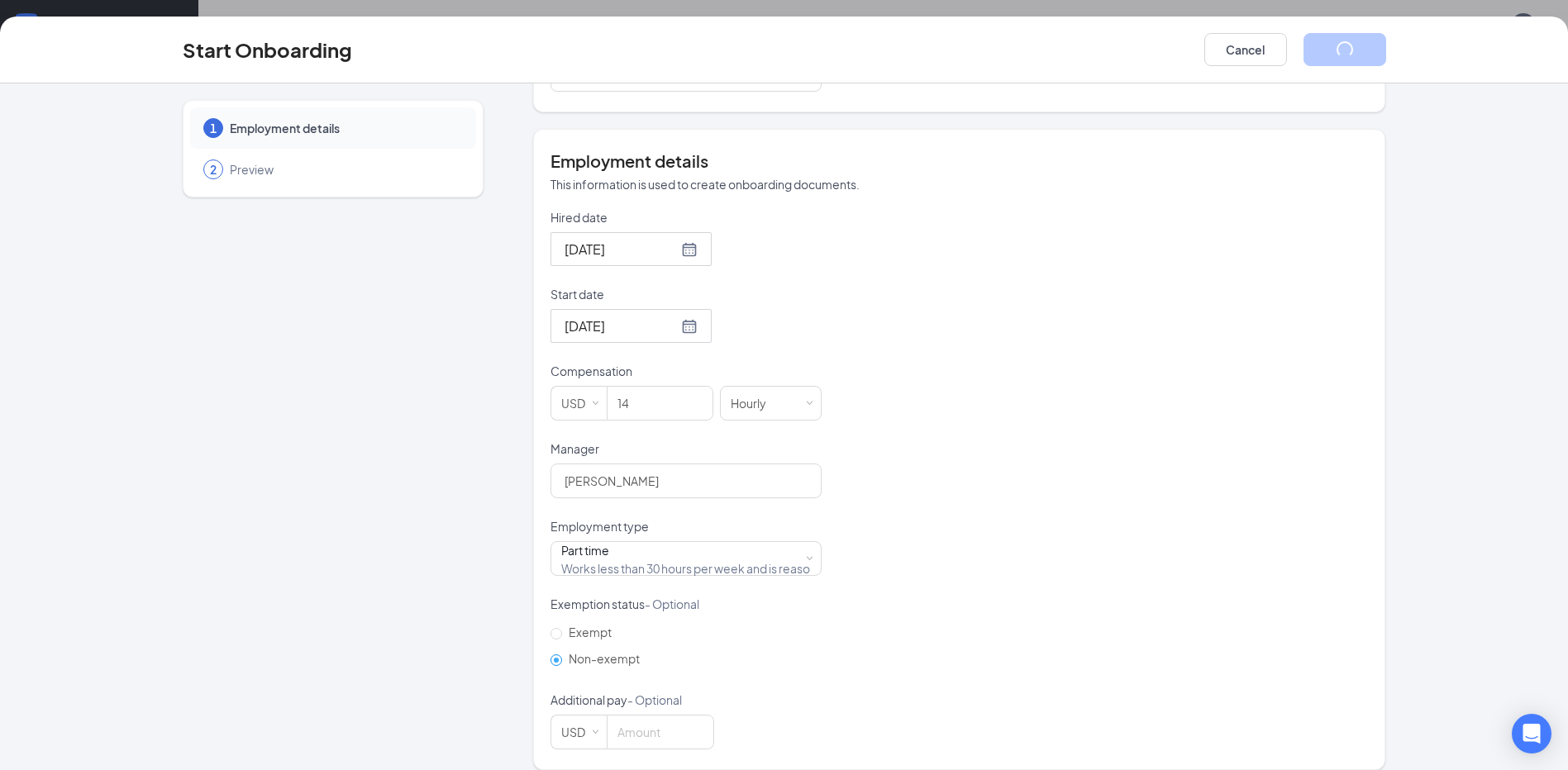
scroll to position [0, 0]
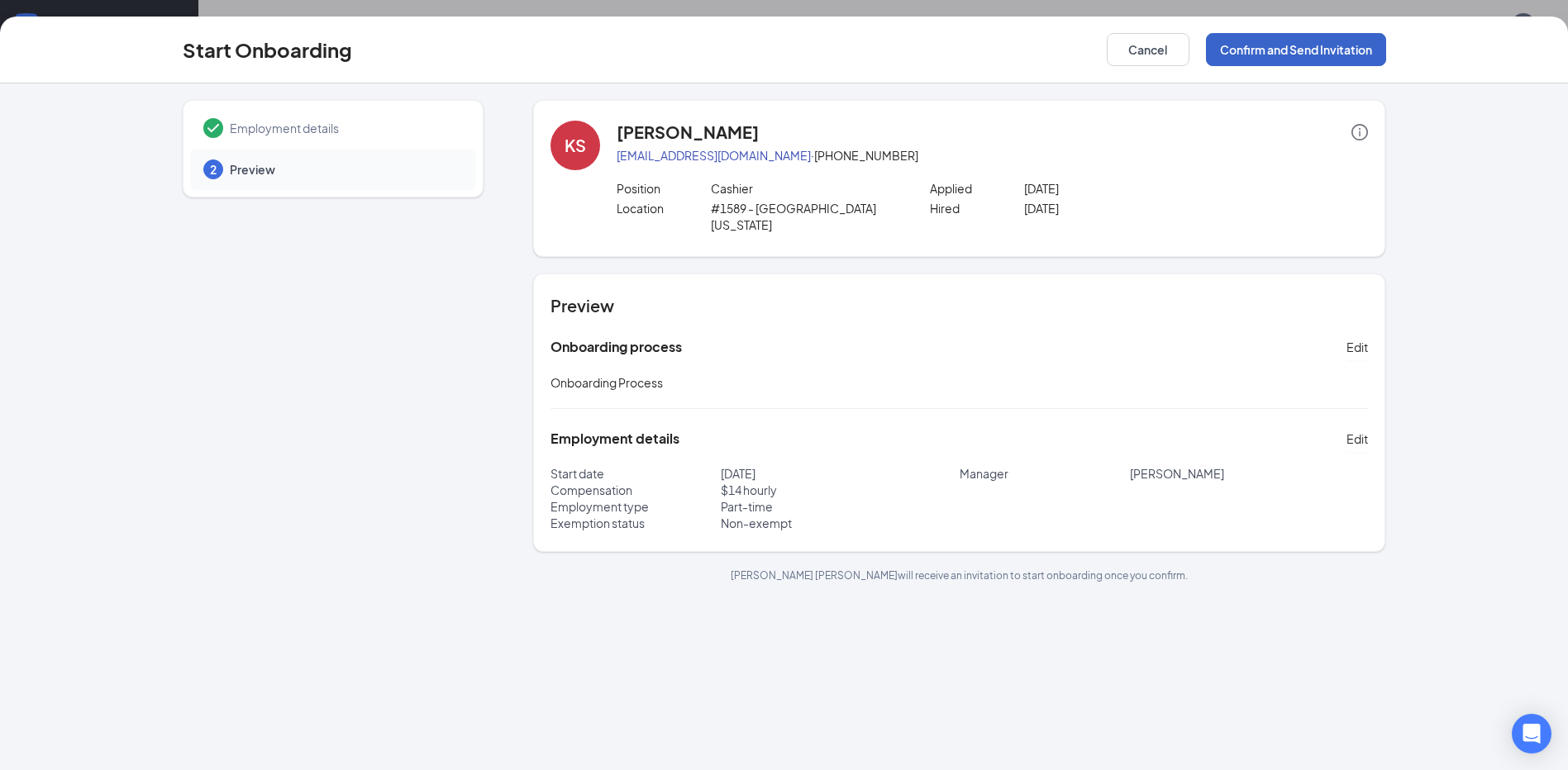
click at [1363, 54] on button "Confirm and Send Invitation" at bounding box center [1296, 50] width 180 height 33
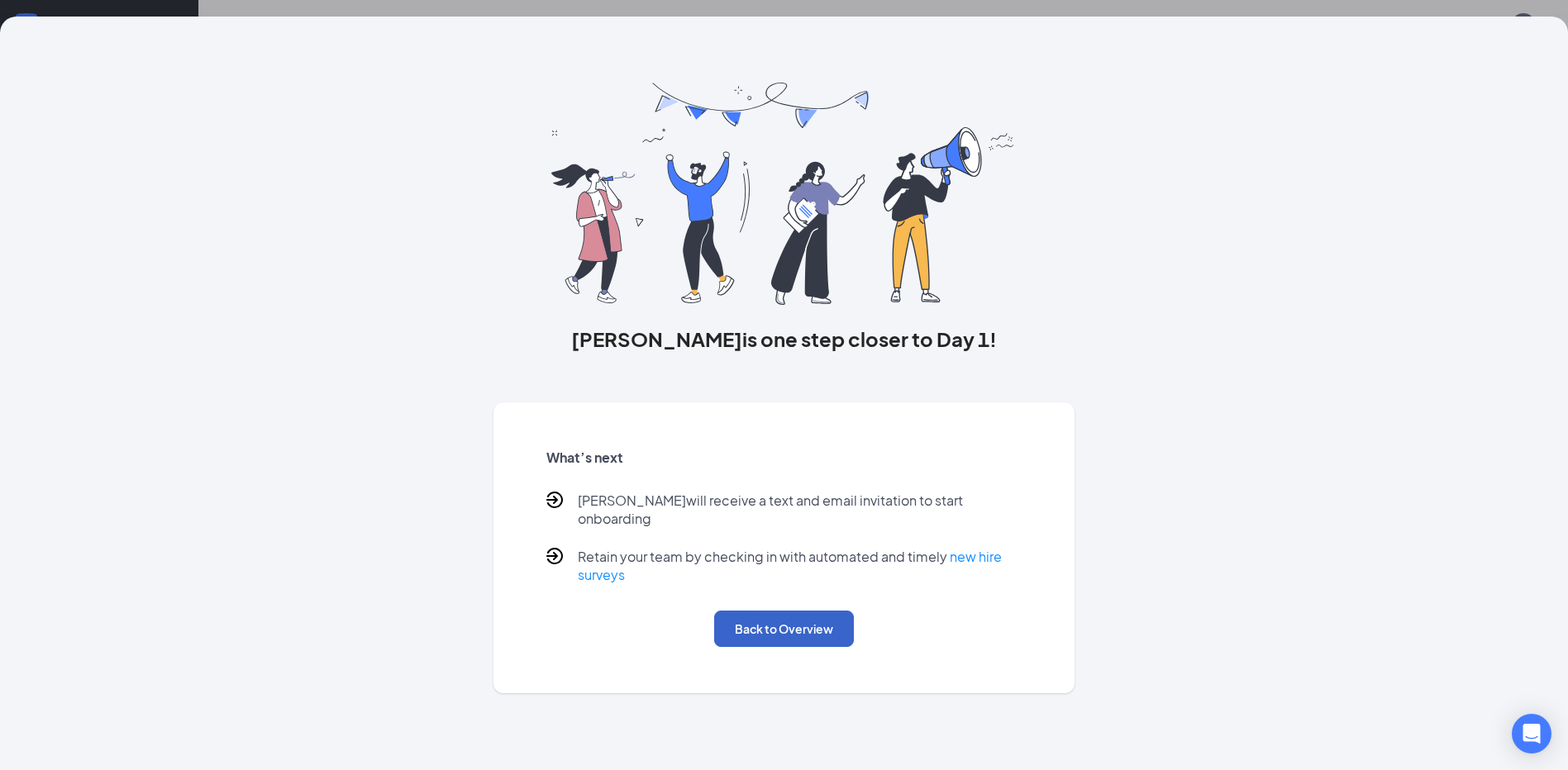
click at [813, 612] on button "Back to Overview" at bounding box center [784, 629] width 139 height 37
